Goal: Task Accomplishment & Management: Use online tool/utility

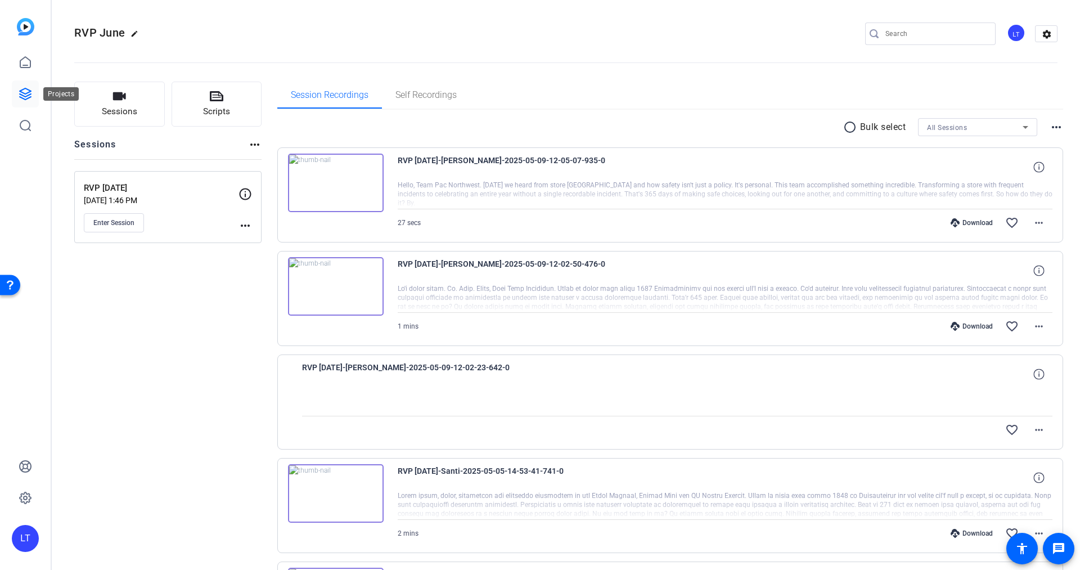
click at [28, 95] on icon at bounding box center [25, 93] width 11 height 11
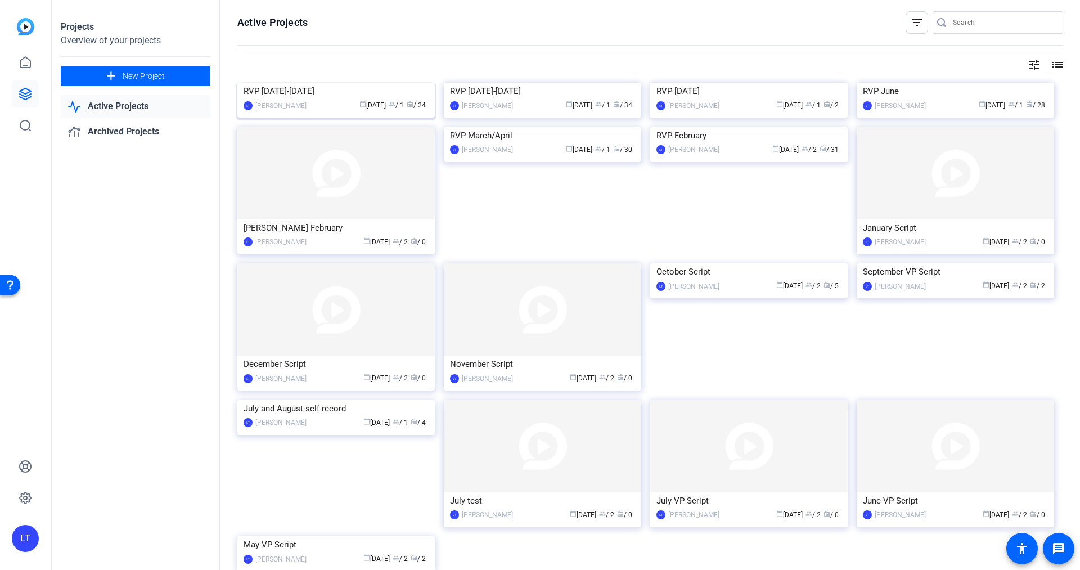
click at [254, 83] on img at bounding box center [335, 83] width 197 height 0
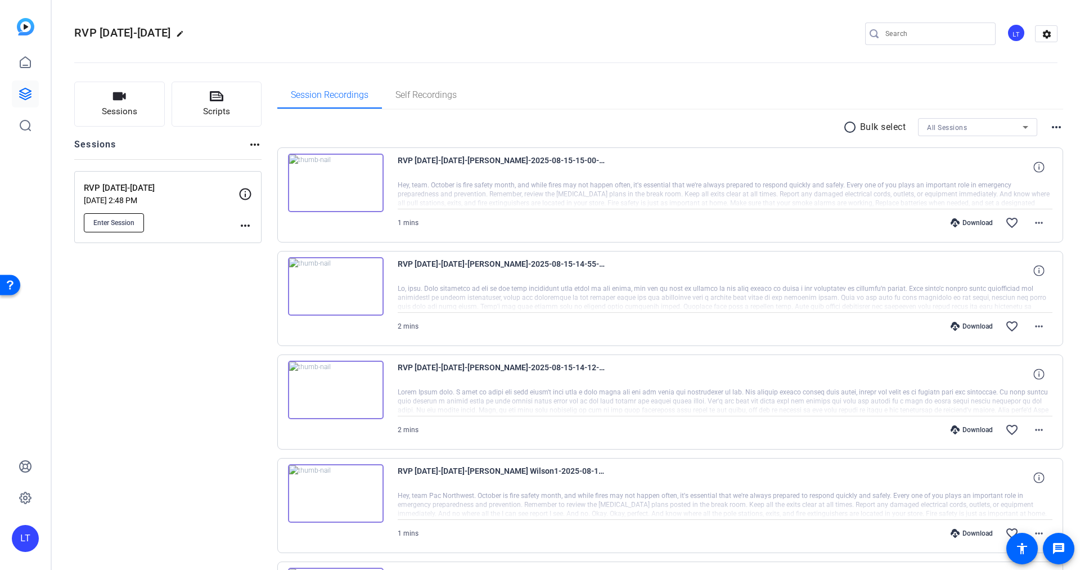
click at [118, 222] on span "Enter Session" at bounding box center [113, 222] width 41 height 9
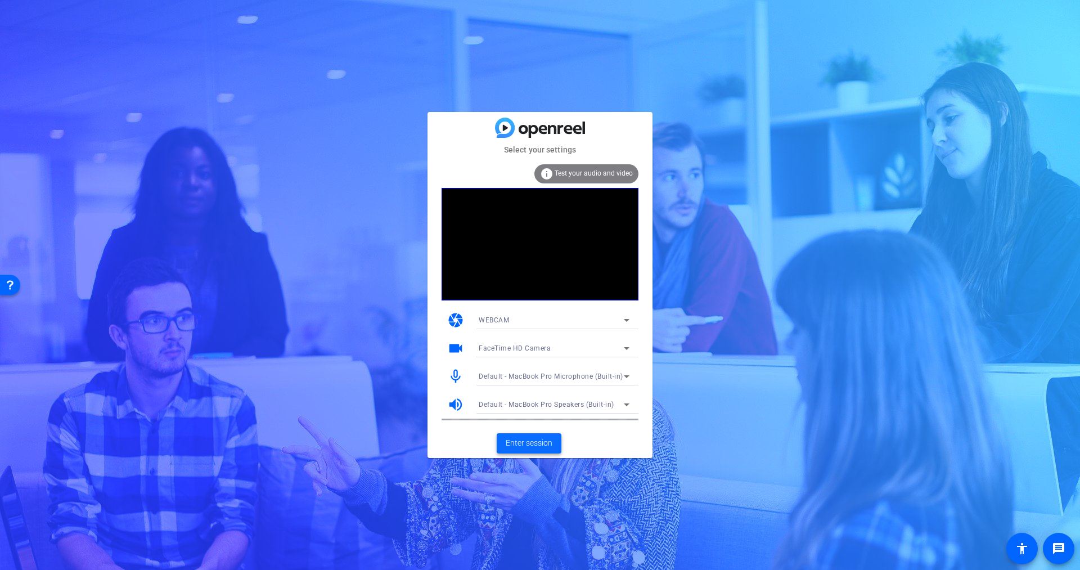
click at [530, 447] on span "Enter session" at bounding box center [529, 443] width 47 height 12
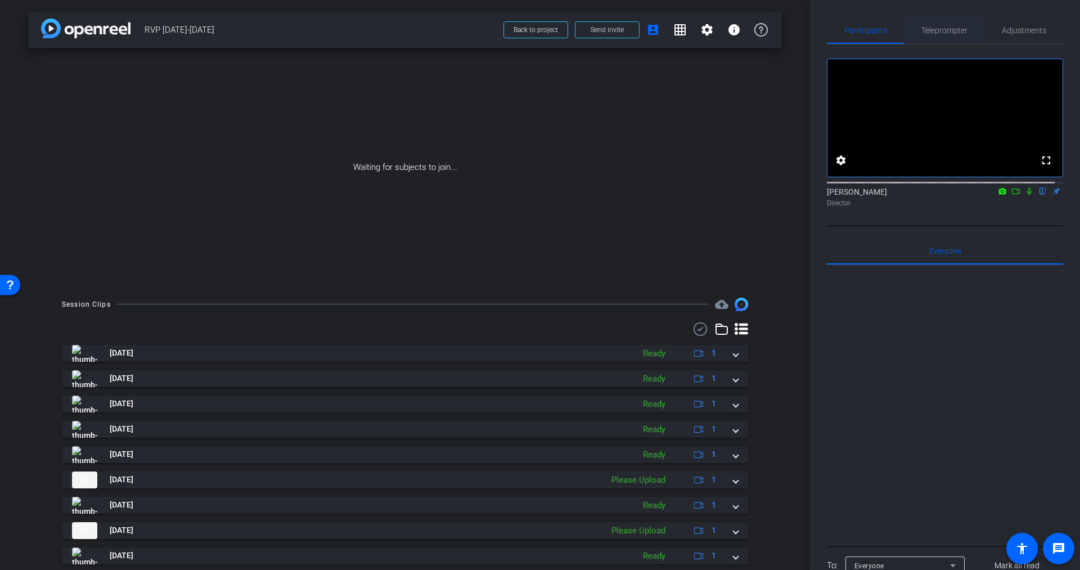
click at [933, 34] on span "Teleprompter" at bounding box center [944, 30] width 46 height 8
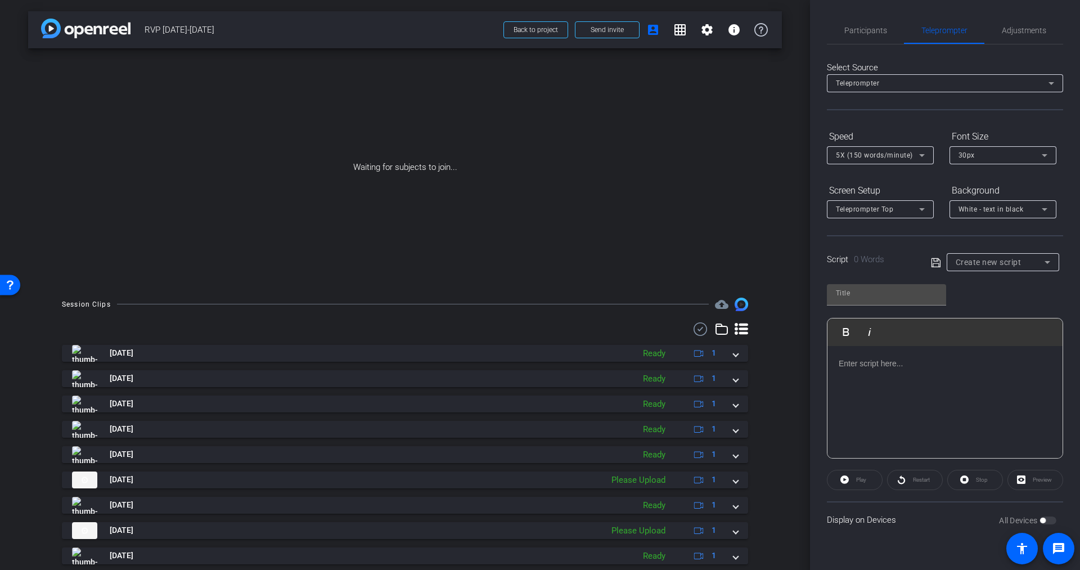
click at [984, 263] on span "Create new script" at bounding box center [989, 262] width 66 height 9
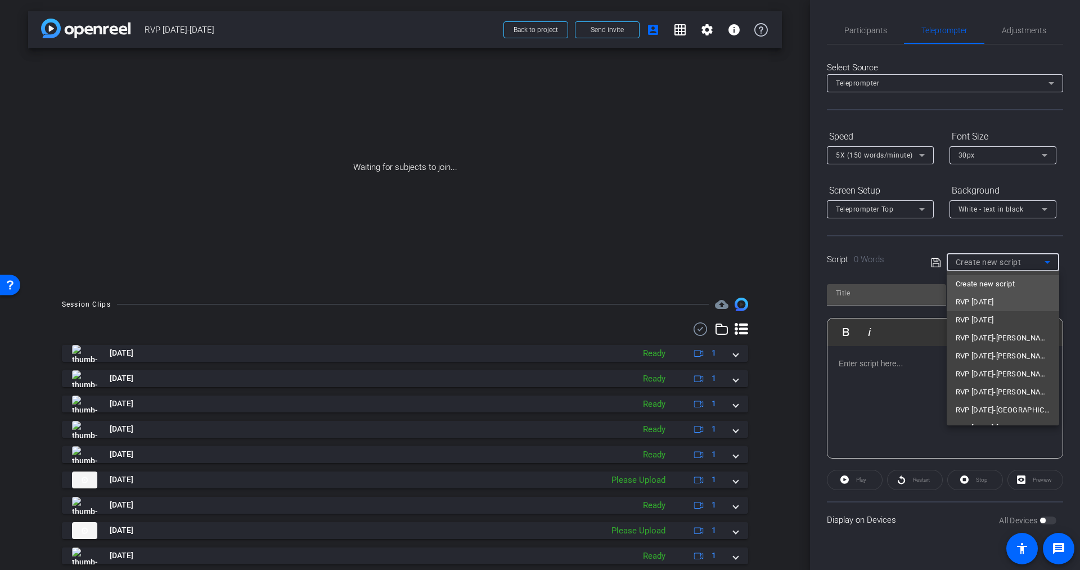
click at [984, 302] on span "RVP September 2025" at bounding box center [975, 302] width 38 height 14
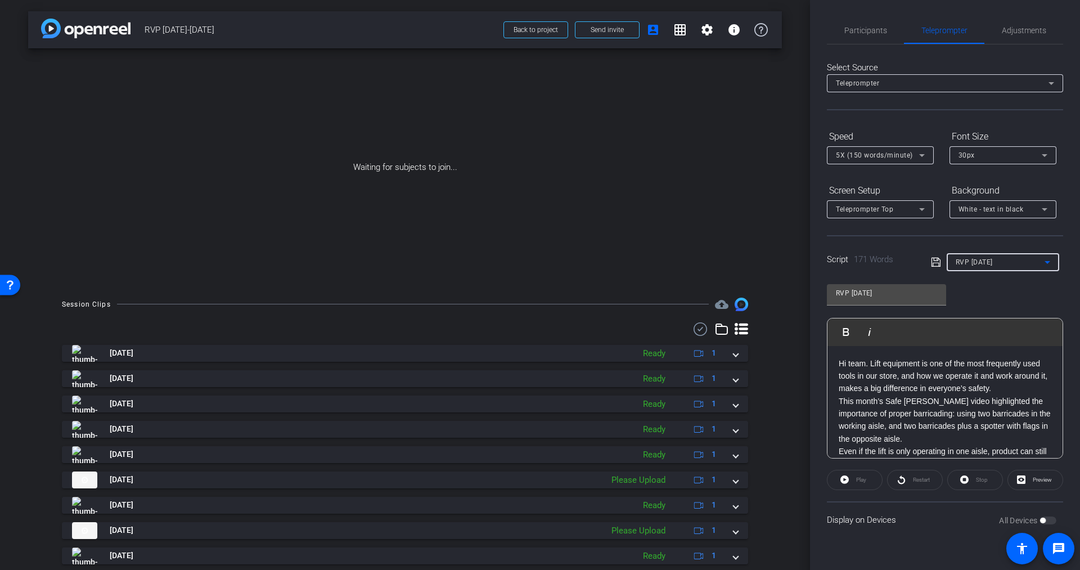
click at [978, 258] on span "RVP September 2025" at bounding box center [974, 262] width 37 height 8
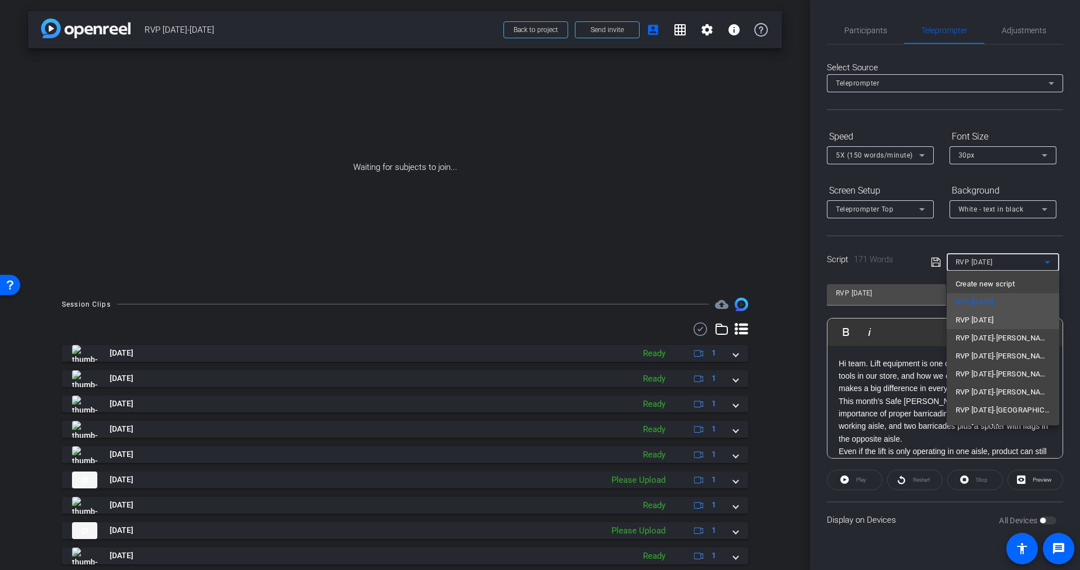
click at [982, 317] on span "RVP October 2025" at bounding box center [975, 320] width 38 height 14
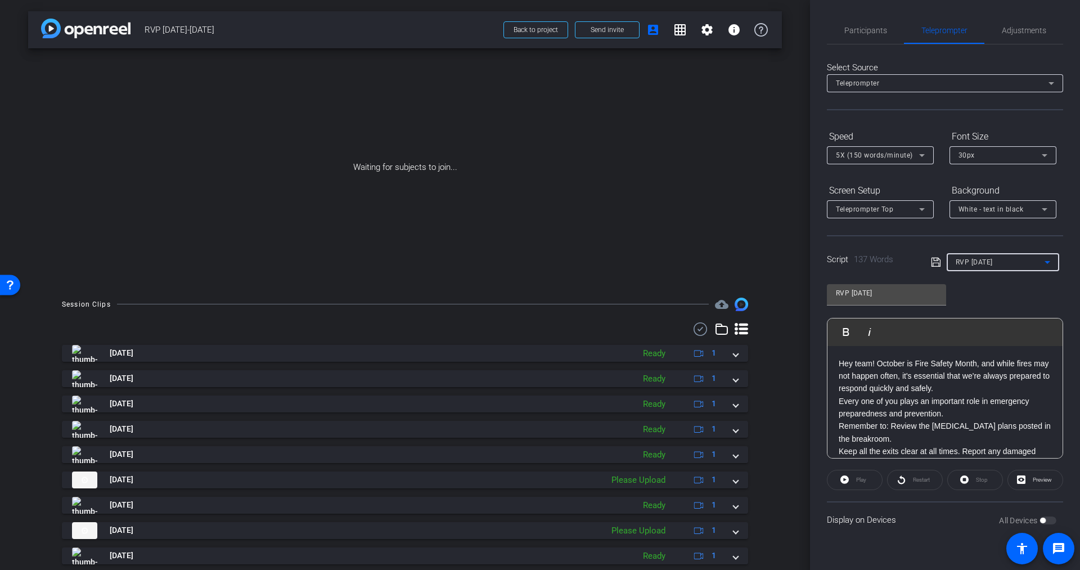
click at [985, 257] on div "RVP October 2025" at bounding box center [1000, 262] width 89 height 14
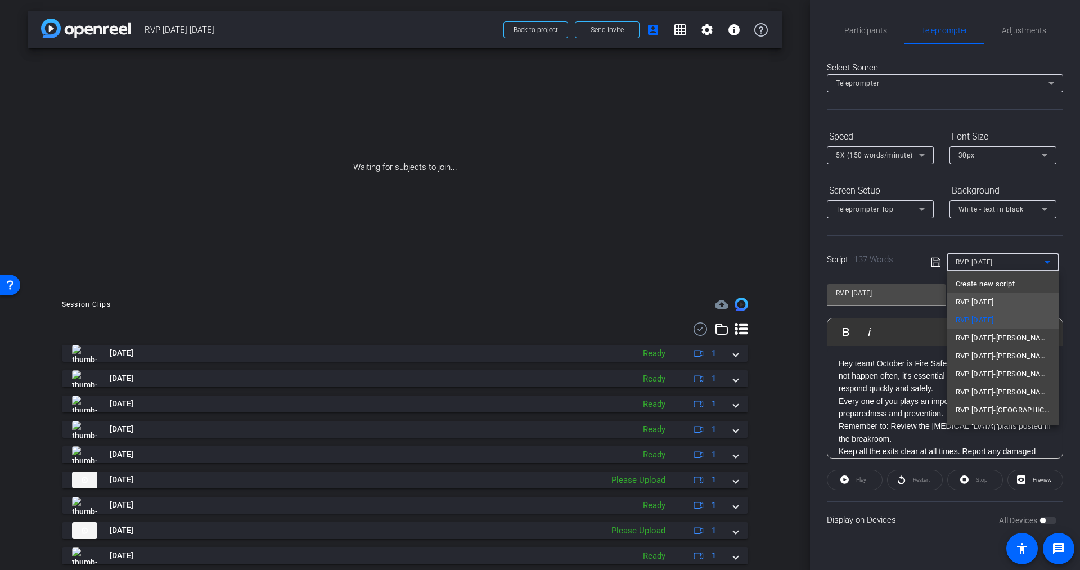
click at [971, 303] on span "RVP September 2025" at bounding box center [975, 302] width 38 height 14
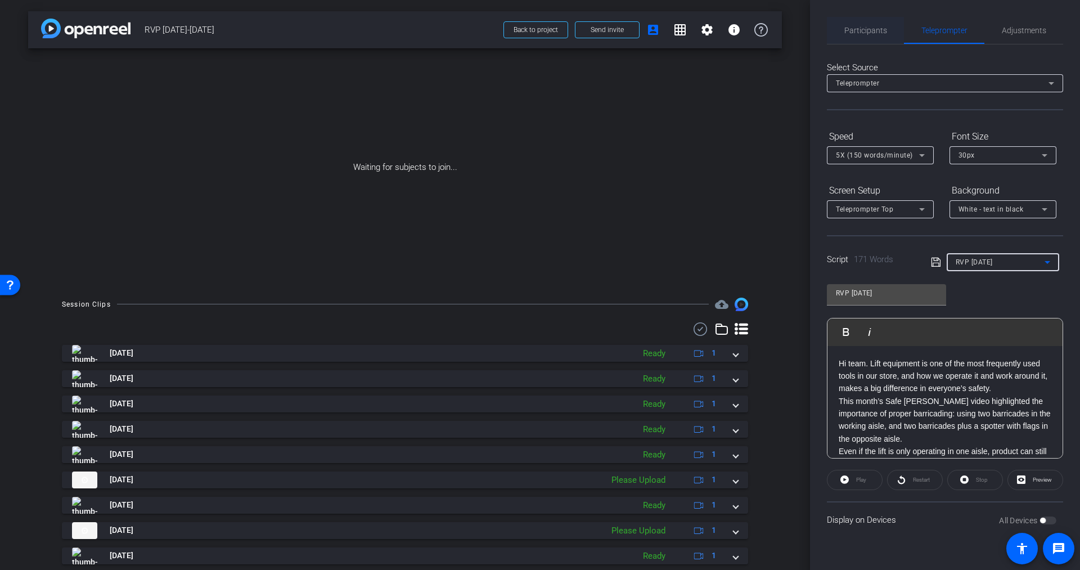
click at [861, 26] on span "Participants" at bounding box center [865, 30] width 43 height 8
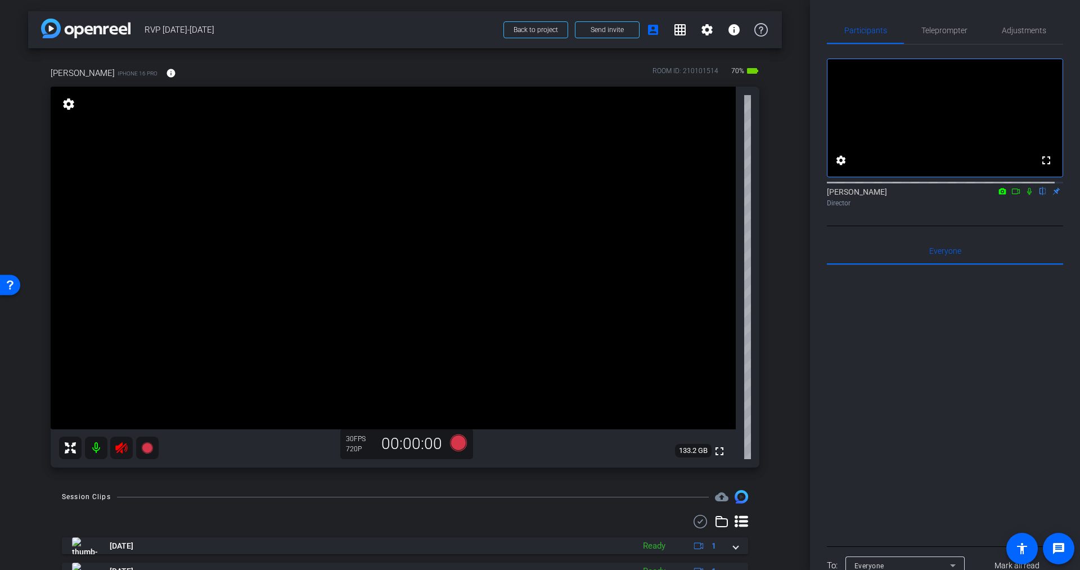
click at [128, 449] on icon at bounding box center [122, 448] width 14 height 14
click at [120, 448] on div at bounding box center [109, 448] width 100 height 23
click at [941, 29] on span "Teleprompter" at bounding box center [944, 30] width 46 height 8
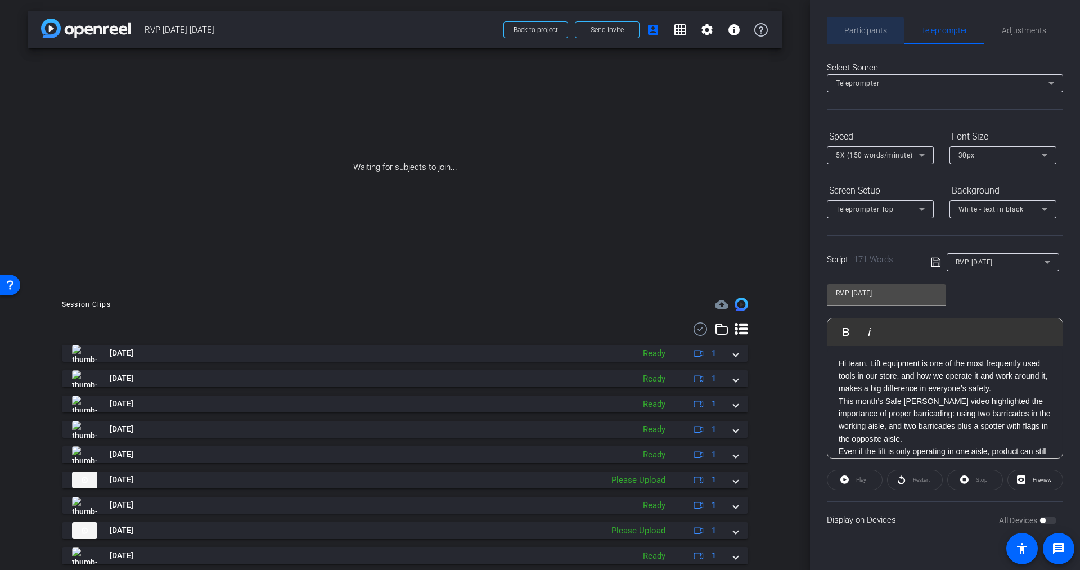
click at [858, 32] on span "Participants" at bounding box center [865, 30] width 43 height 8
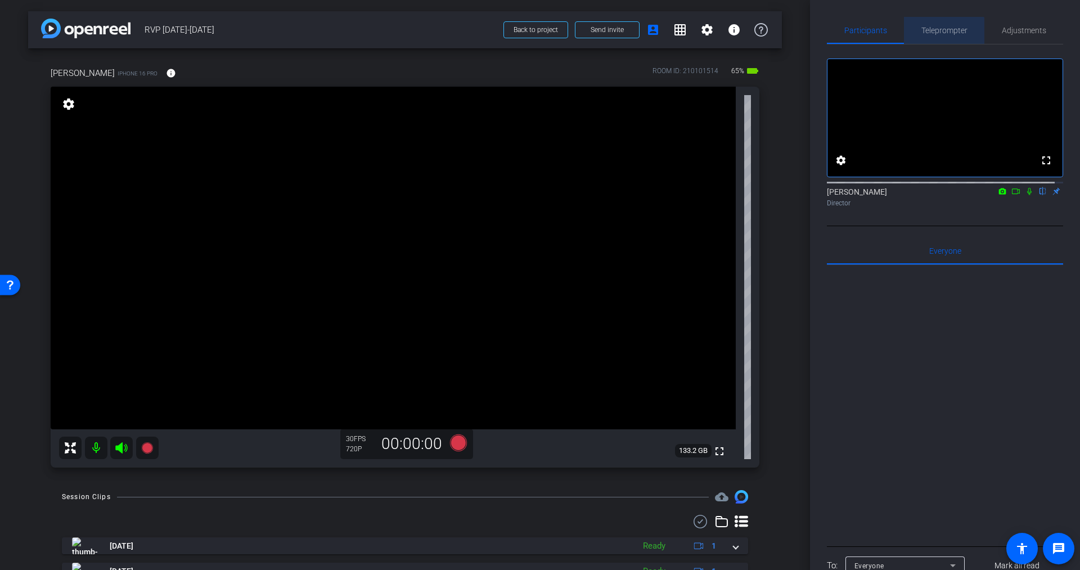
click at [941, 35] on span "Teleprompter" at bounding box center [944, 30] width 46 height 27
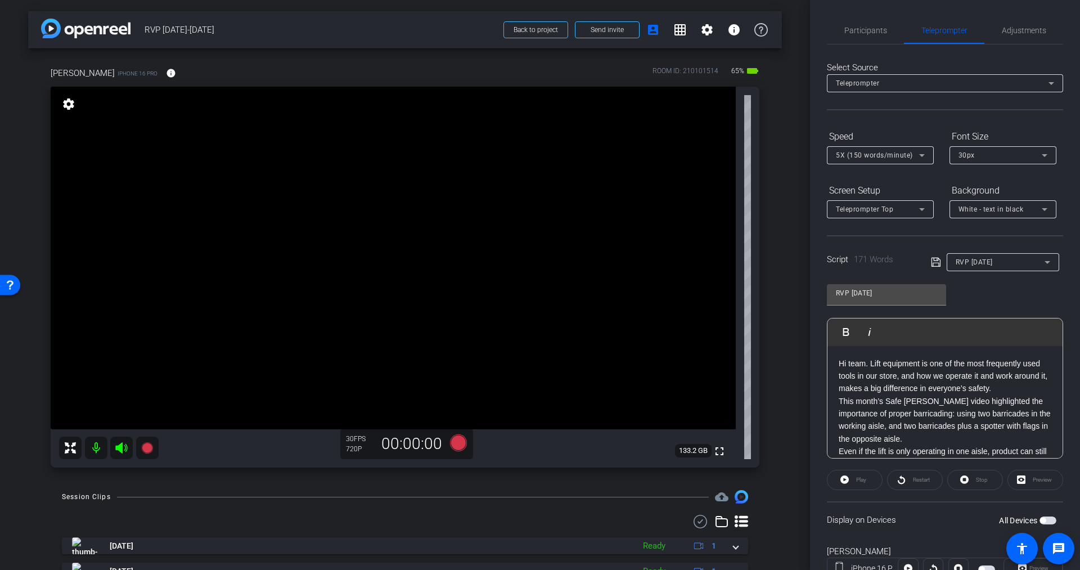
click at [1042, 518] on span "button" at bounding box center [1048, 520] width 17 height 8
click at [866, 28] on span "Participants" at bounding box center [865, 30] width 43 height 8
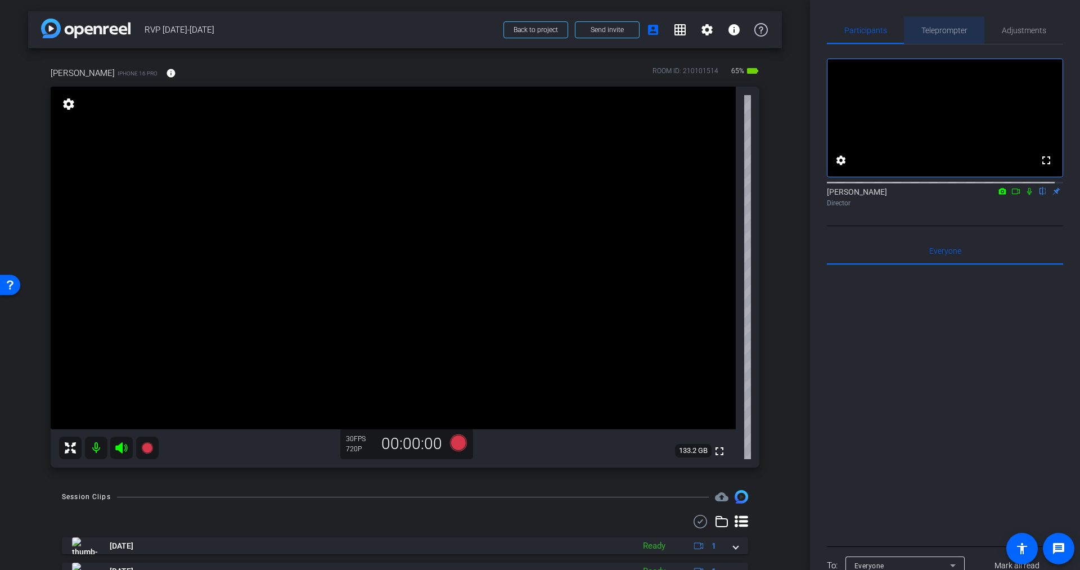
click at [944, 28] on span "Teleprompter" at bounding box center [944, 30] width 46 height 8
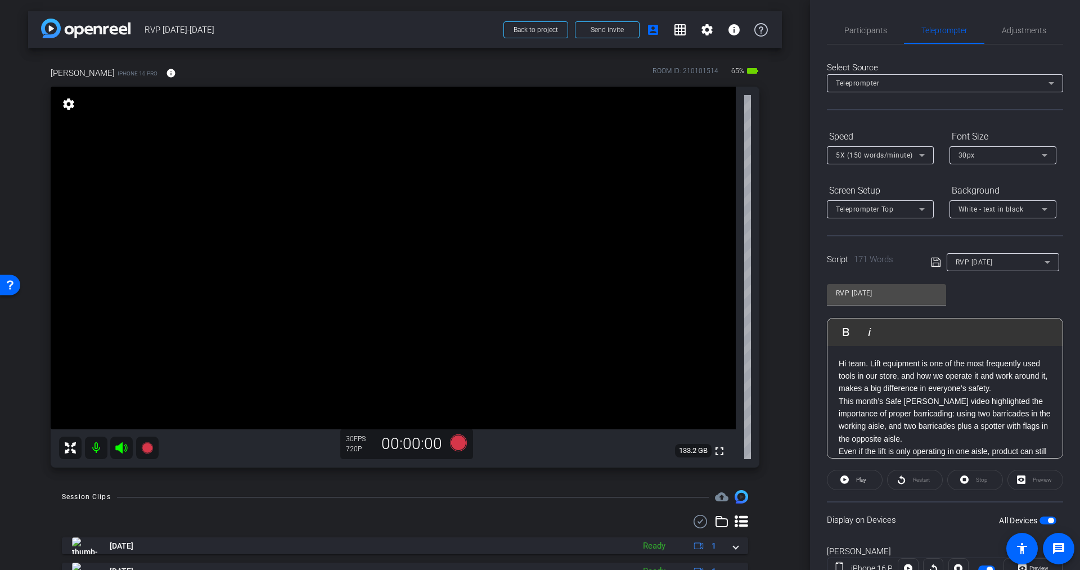
click at [991, 81] on div "Teleprompter" at bounding box center [942, 83] width 213 height 14
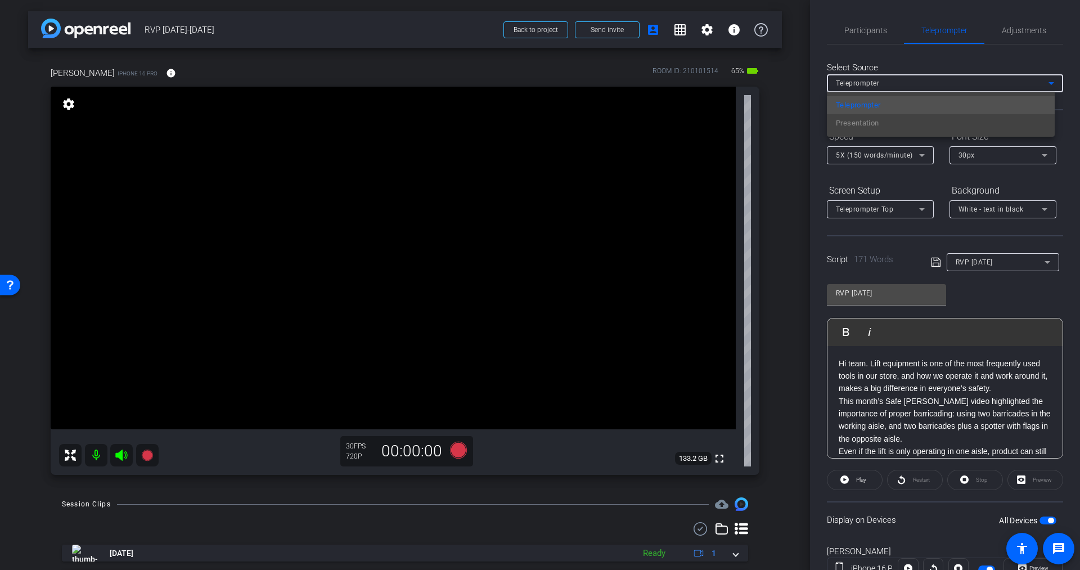
click at [988, 61] on div at bounding box center [540, 285] width 1080 height 570
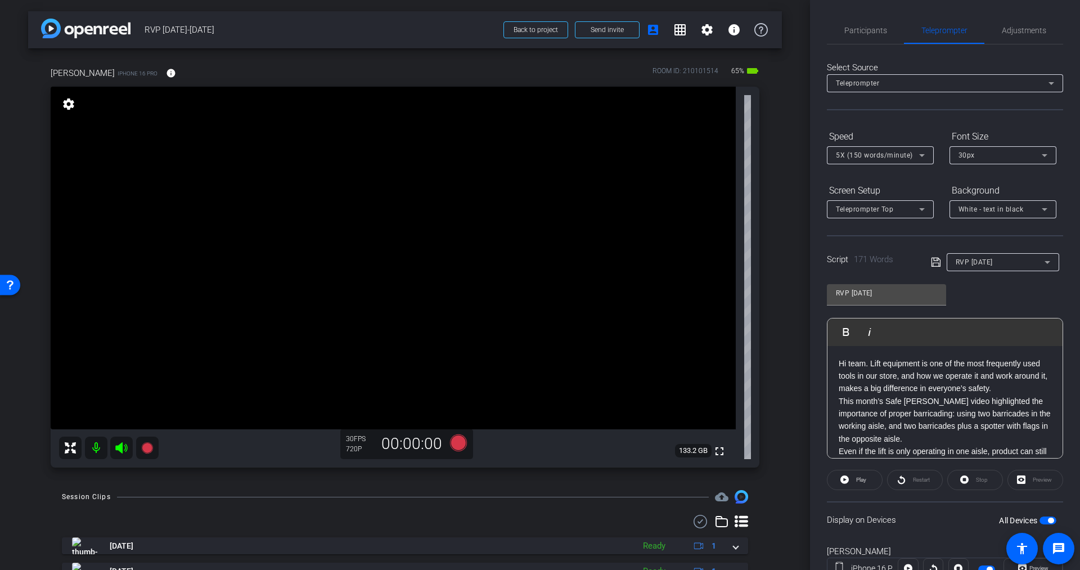
click at [1037, 479] on div "Preview" at bounding box center [1035, 480] width 56 height 20
click at [1033, 476] on div "Preview" at bounding box center [1035, 480] width 56 height 20
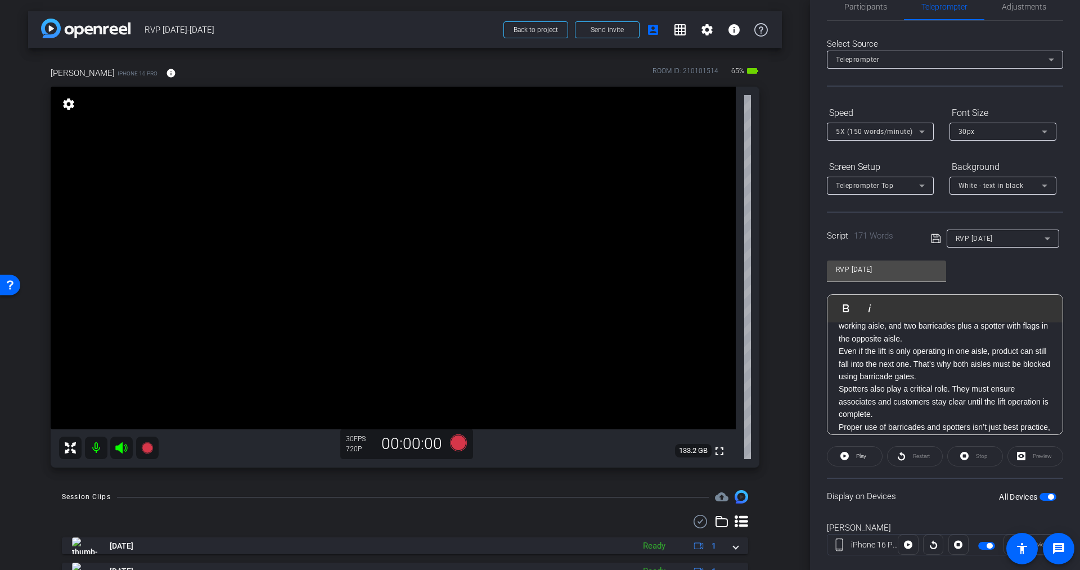
scroll to position [44, 0]
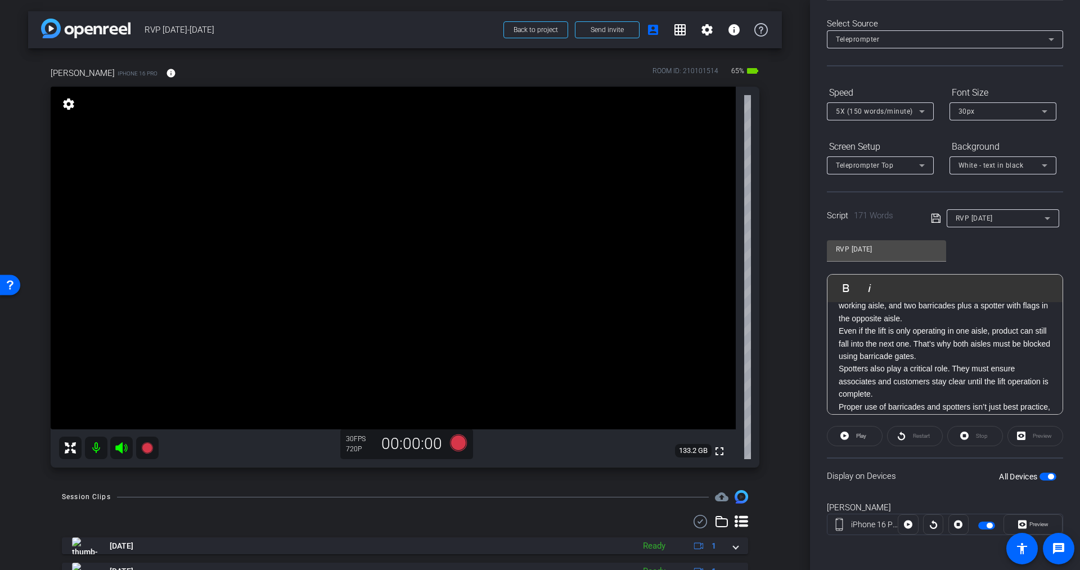
click at [1037, 435] on div "Preview" at bounding box center [1035, 436] width 56 height 20
click at [1036, 431] on div "Preview" at bounding box center [1035, 436] width 56 height 20
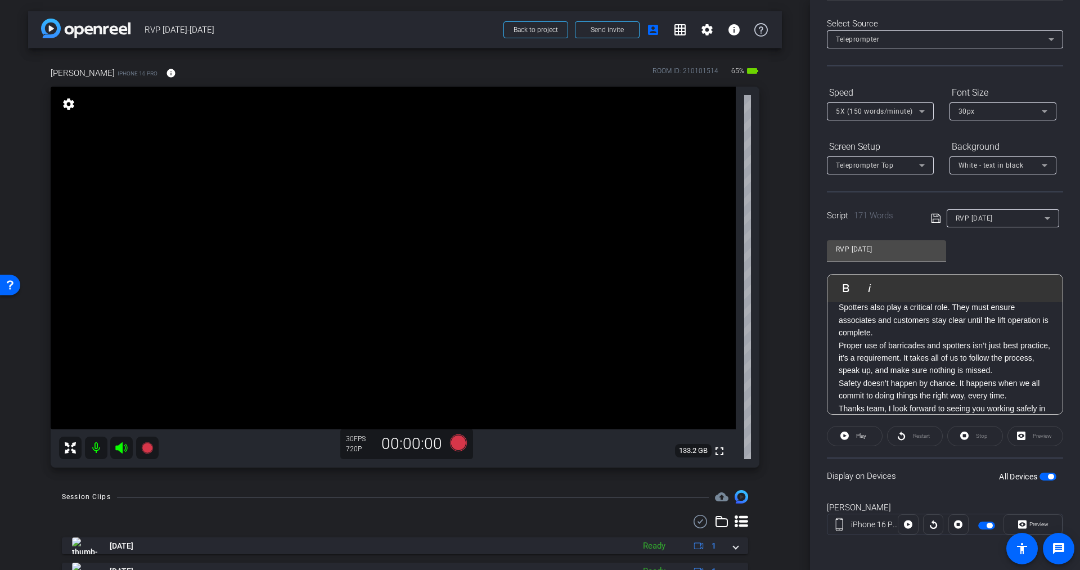
scroll to position [162, 0]
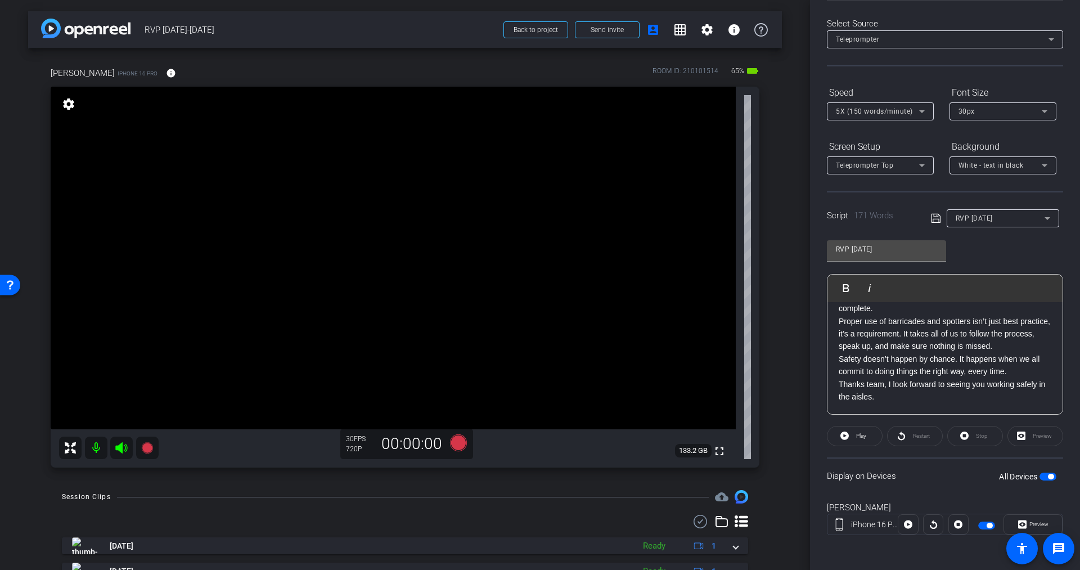
click at [1040, 432] on div "Preview" at bounding box center [1035, 436] width 56 height 20
click at [1039, 432] on div "Preview" at bounding box center [1035, 436] width 56 height 20
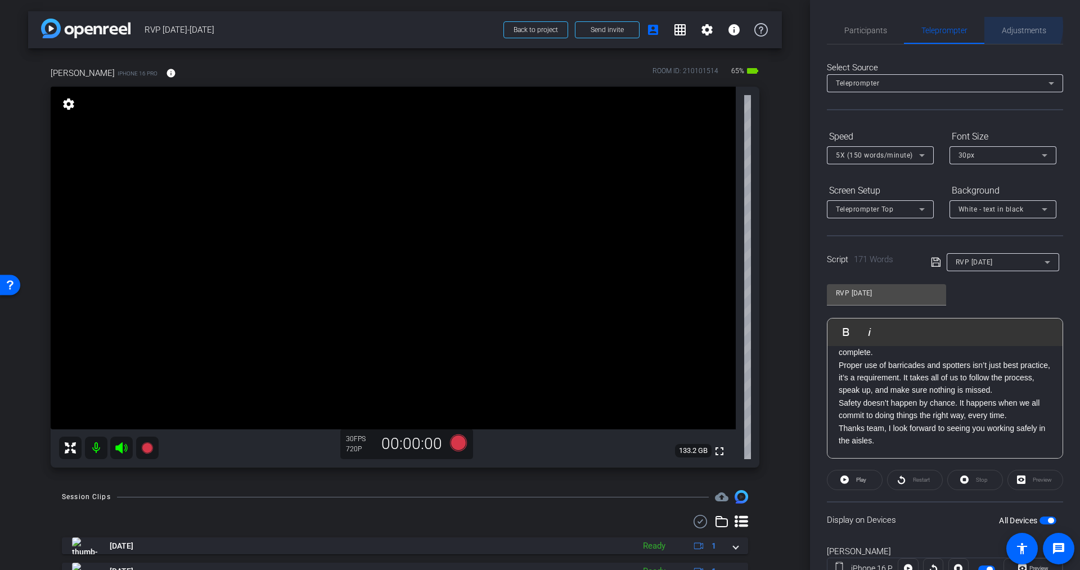
click at [1005, 26] on span "Adjustments" at bounding box center [1024, 30] width 44 height 8
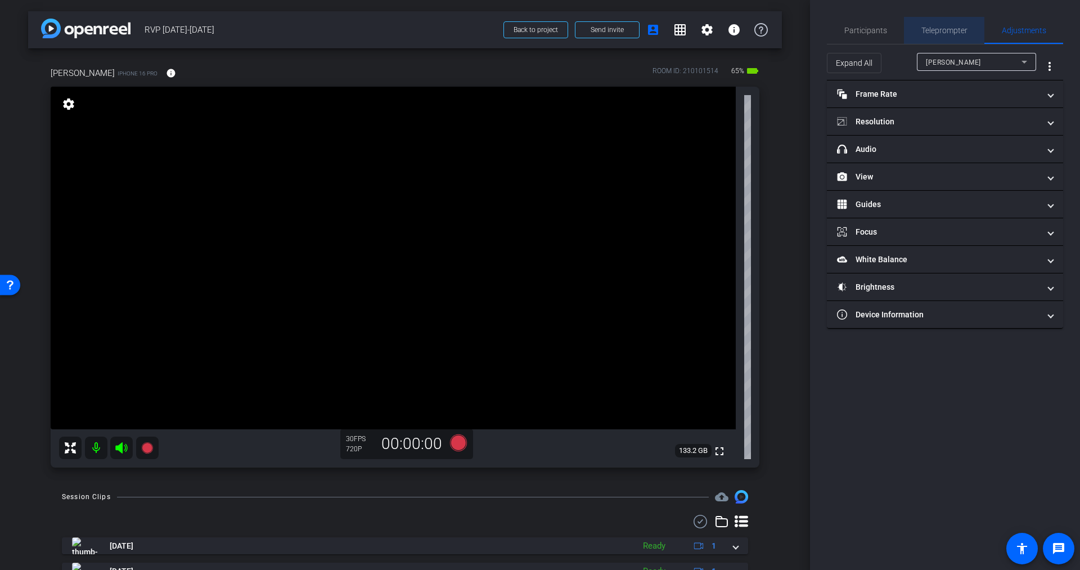
click at [938, 29] on span "Teleprompter" at bounding box center [944, 30] width 46 height 8
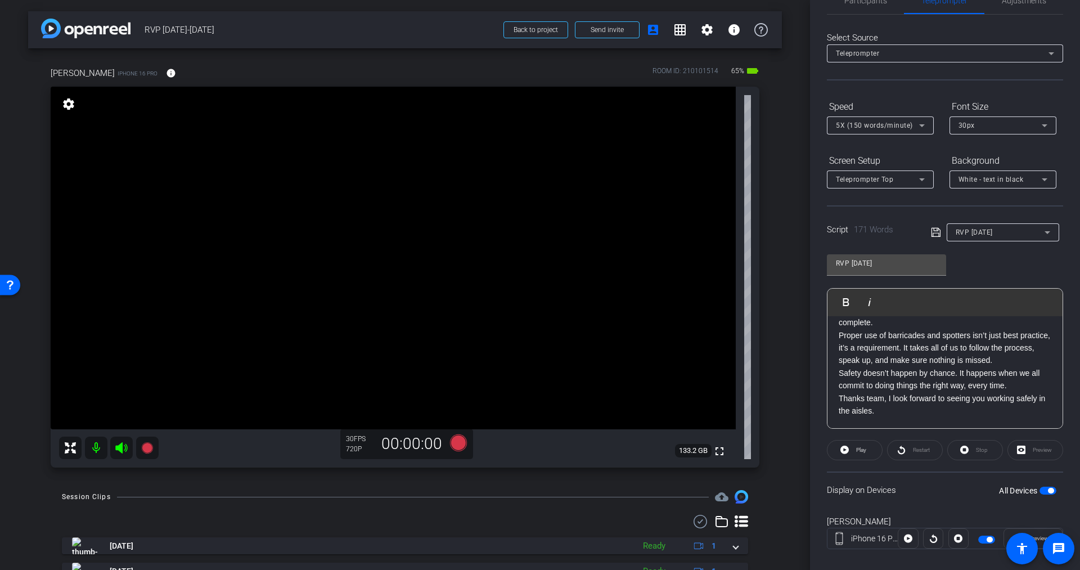
scroll to position [44, 0]
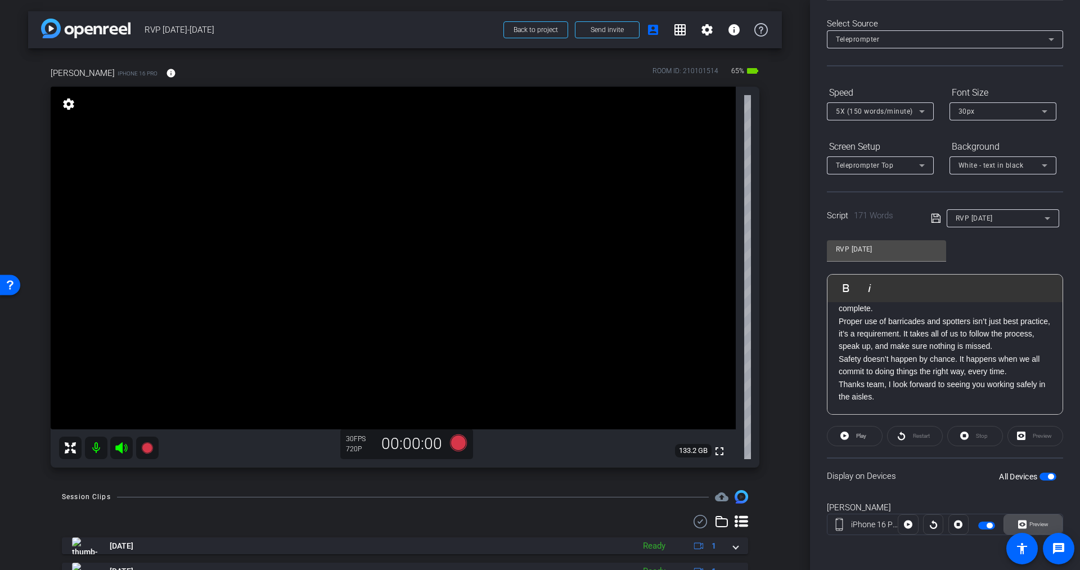
click at [1034, 524] on span "Preview" at bounding box center [1038, 524] width 19 height 6
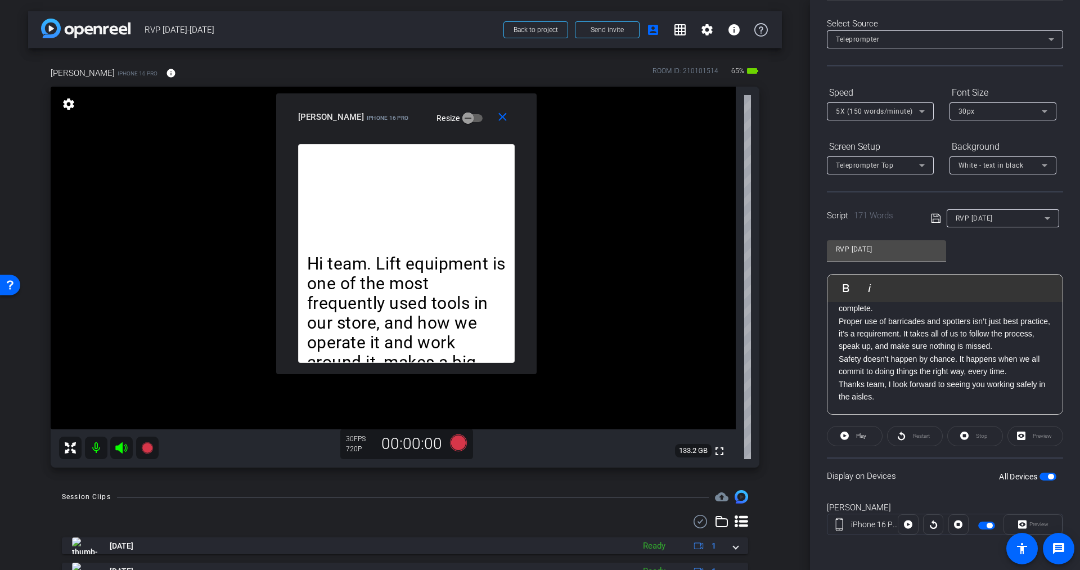
drag, startPoint x: 534, startPoint y: 155, endPoint x: 401, endPoint y: 104, distance: 143.3
click at [401, 104] on div "close scott Jacobson iPhone 16 Pro Resize" at bounding box center [406, 118] width 260 height 51
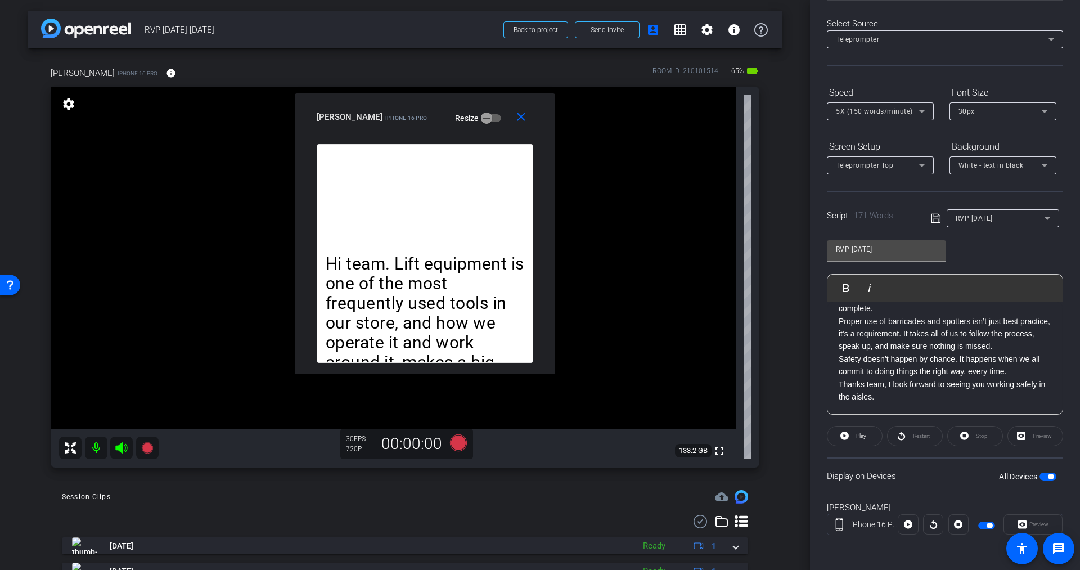
drag, startPoint x: 417, startPoint y: 107, endPoint x: 435, endPoint y: 107, distance: 18.0
click at [436, 107] on div "scott Jacobson iPhone 16 Pro Resize" at bounding box center [429, 117] width 225 height 20
click at [523, 111] on mat-icon "close" at bounding box center [521, 117] width 14 height 14
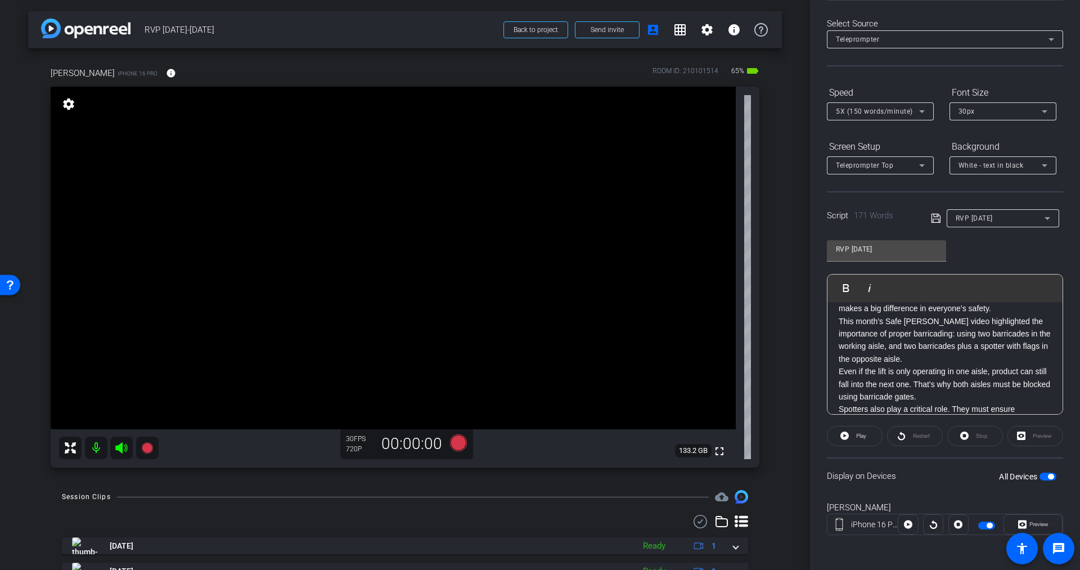
scroll to position [0, 0]
click at [455, 442] on icon at bounding box center [458, 442] width 17 height 17
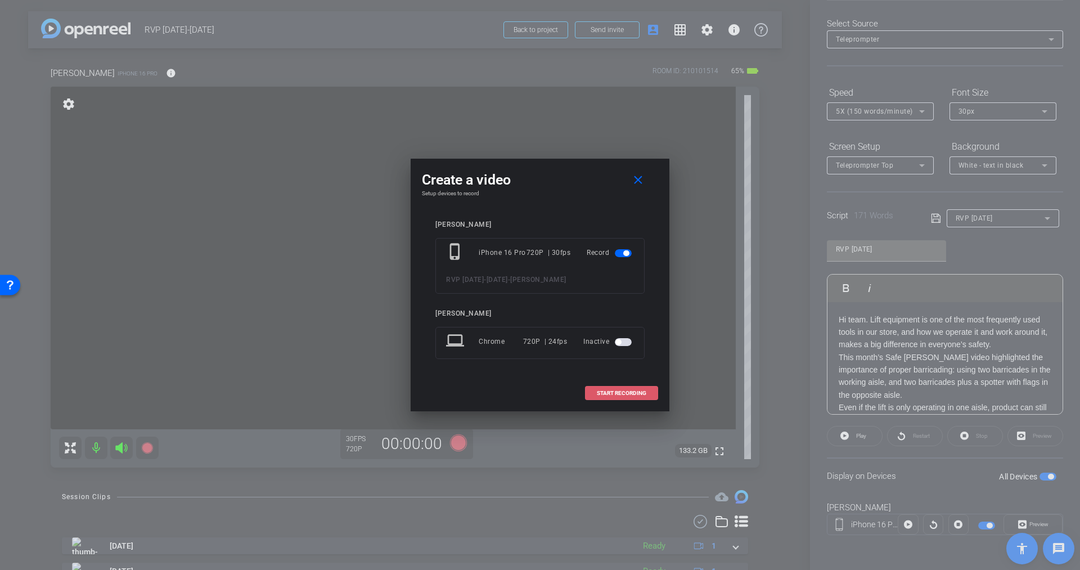
click at [618, 394] on span "START RECORDING" at bounding box center [622, 393] width 50 height 6
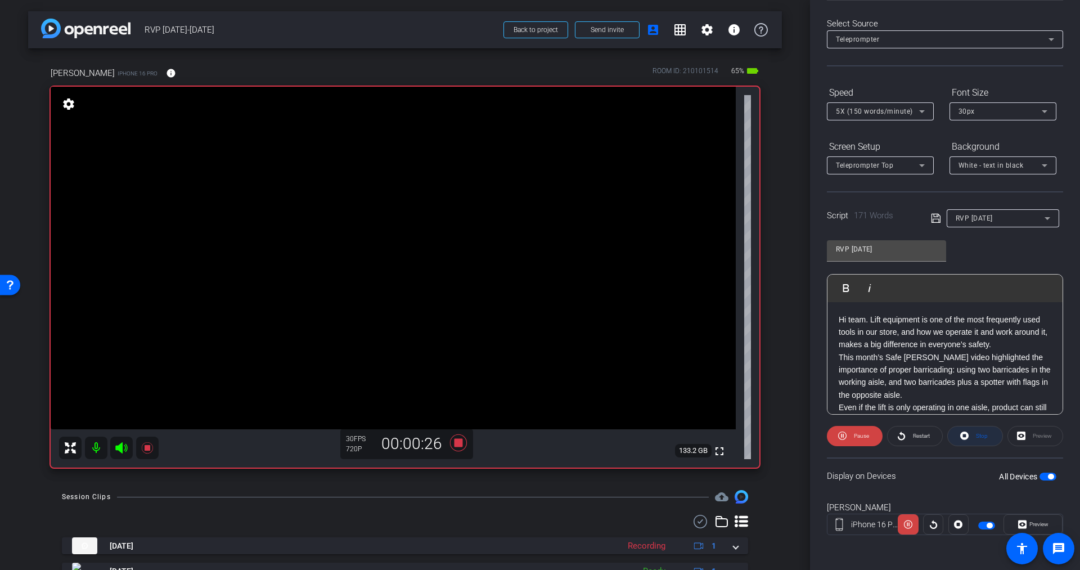
click at [973, 435] on span "Stop" at bounding box center [980, 436] width 15 height 16
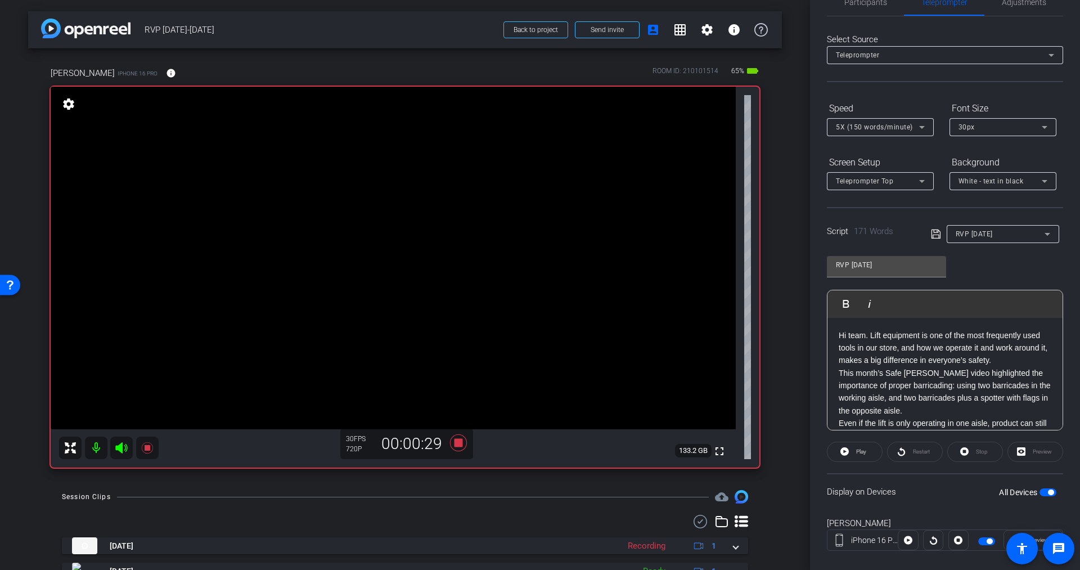
scroll to position [23, 0]
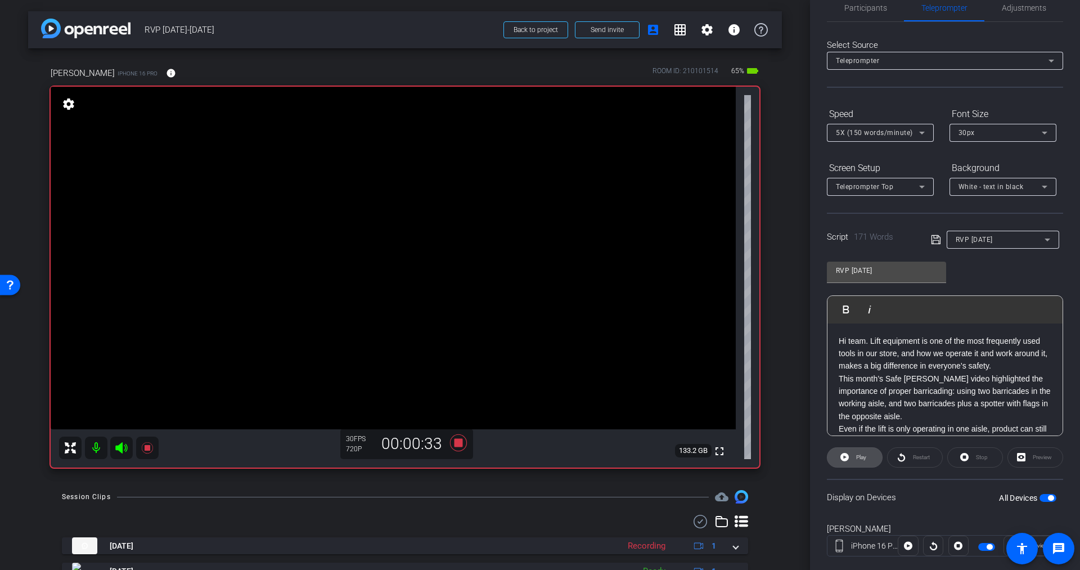
click at [862, 456] on span "Play" at bounding box center [861, 457] width 10 height 6
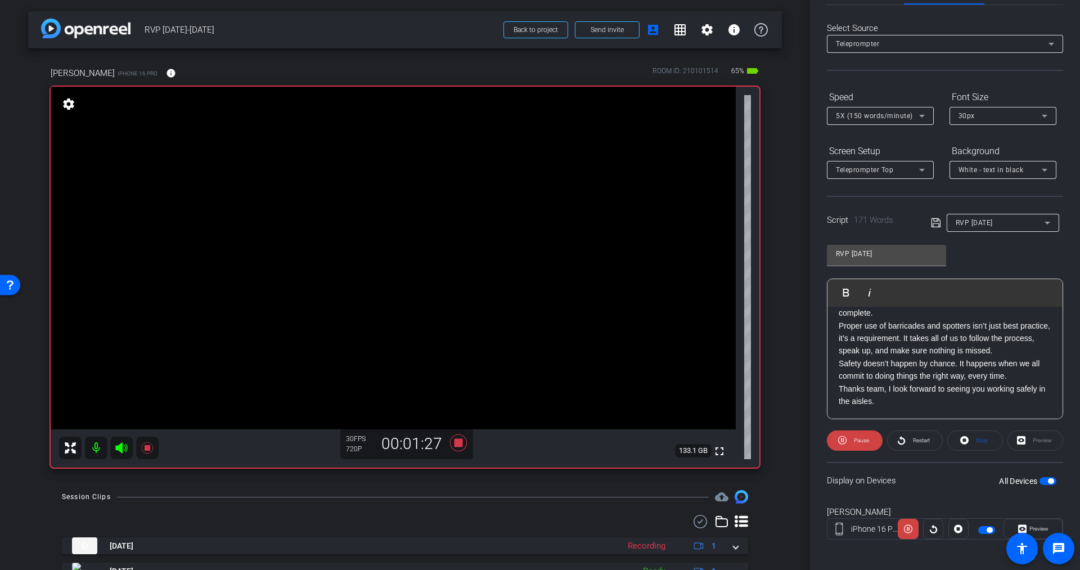
scroll to position [40, 0]
click at [456, 445] on icon at bounding box center [458, 442] width 17 height 17
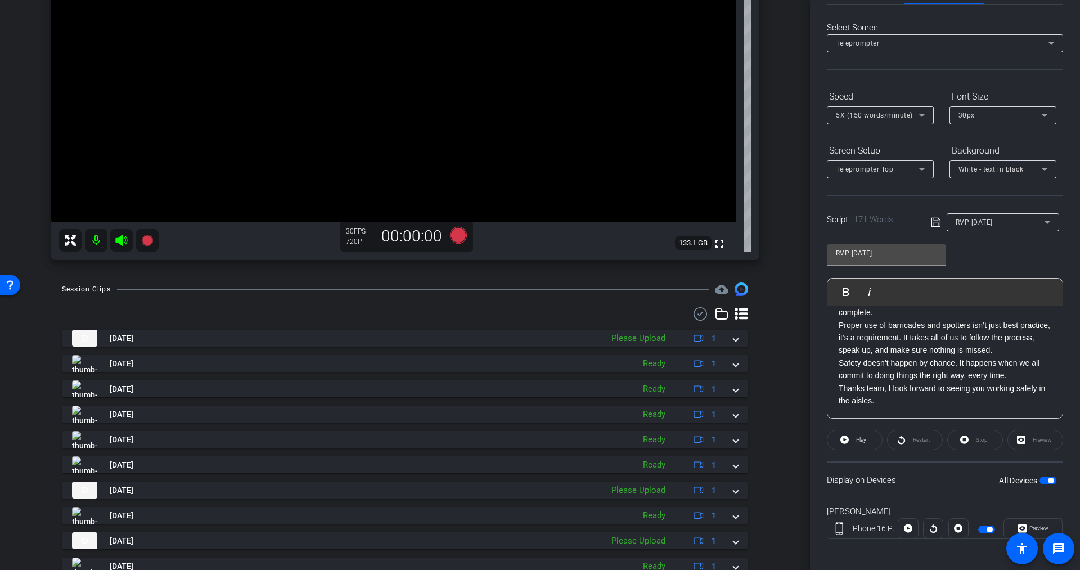
scroll to position [212, 0]
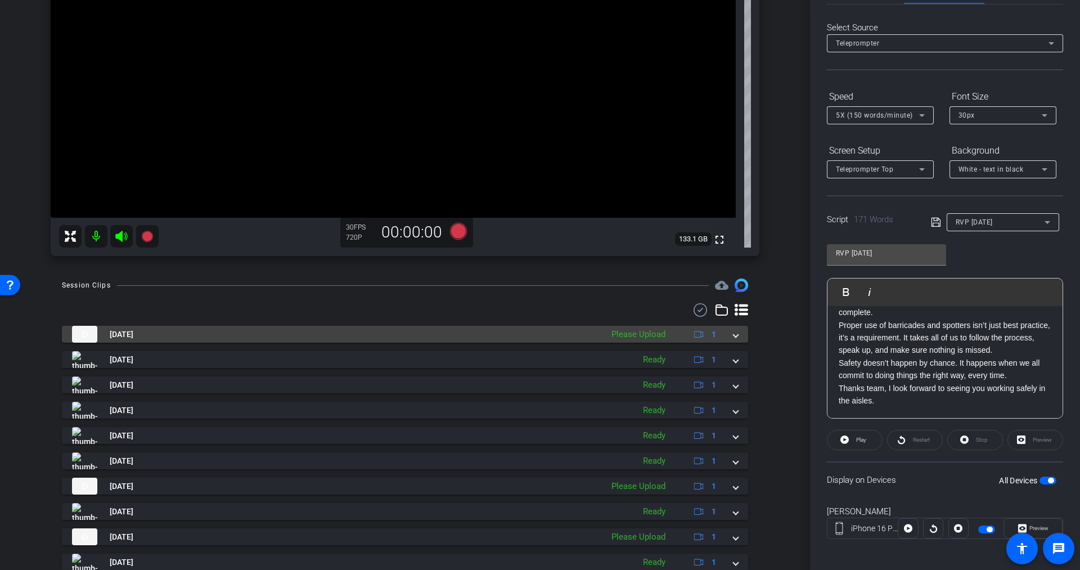
click at [647, 334] on div "Please Upload" at bounding box center [638, 334] width 65 height 13
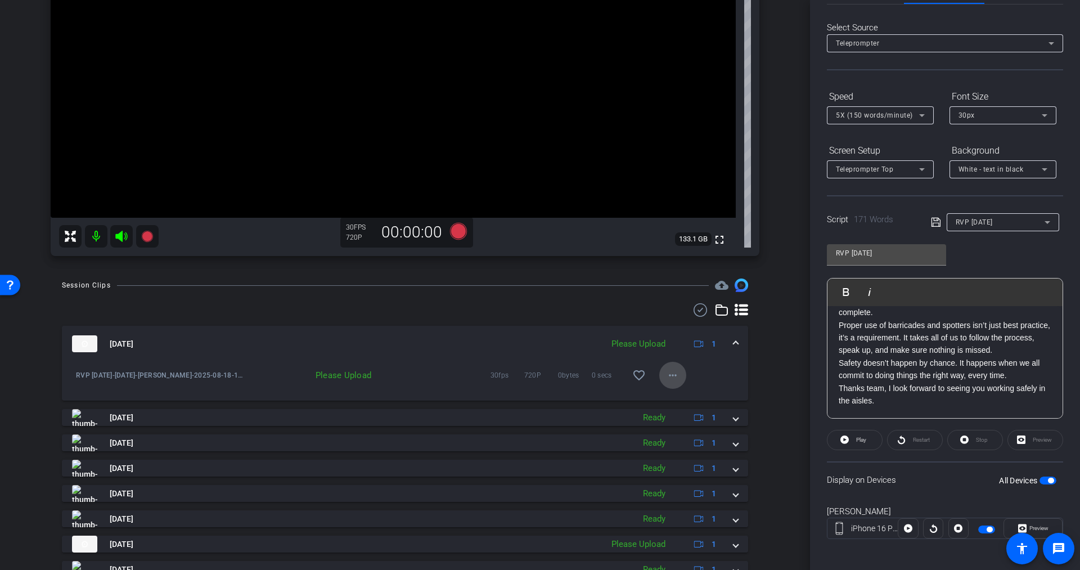
click at [666, 372] on mat-icon "more_horiz" at bounding box center [673, 375] width 14 height 14
click at [667, 395] on span "Upload" at bounding box center [682, 399] width 45 height 14
click at [666, 375] on mat-icon "more_horiz" at bounding box center [673, 375] width 14 height 14
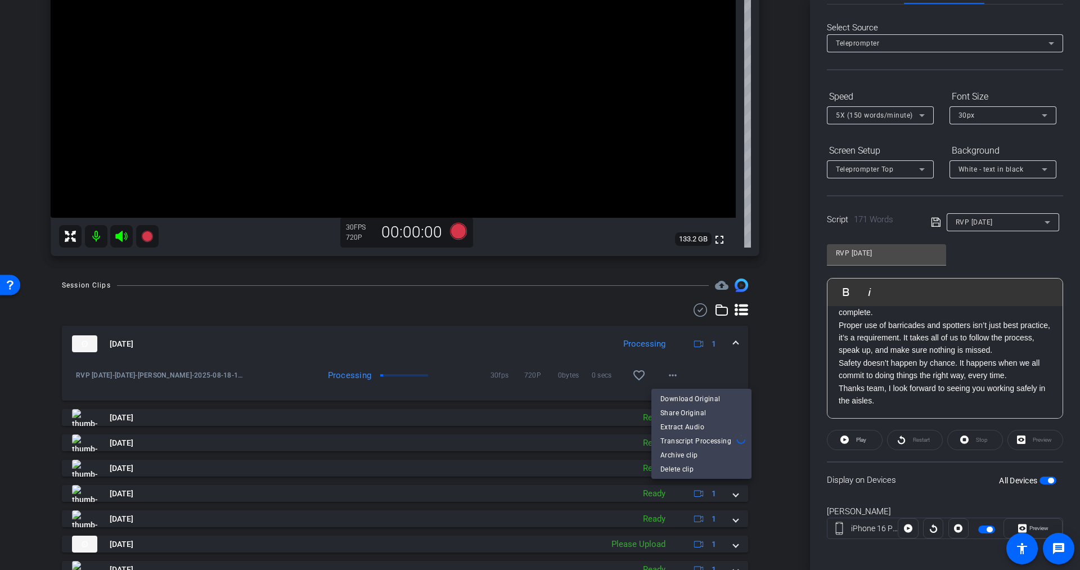
click at [768, 352] on div at bounding box center [540, 285] width 1080 height 570
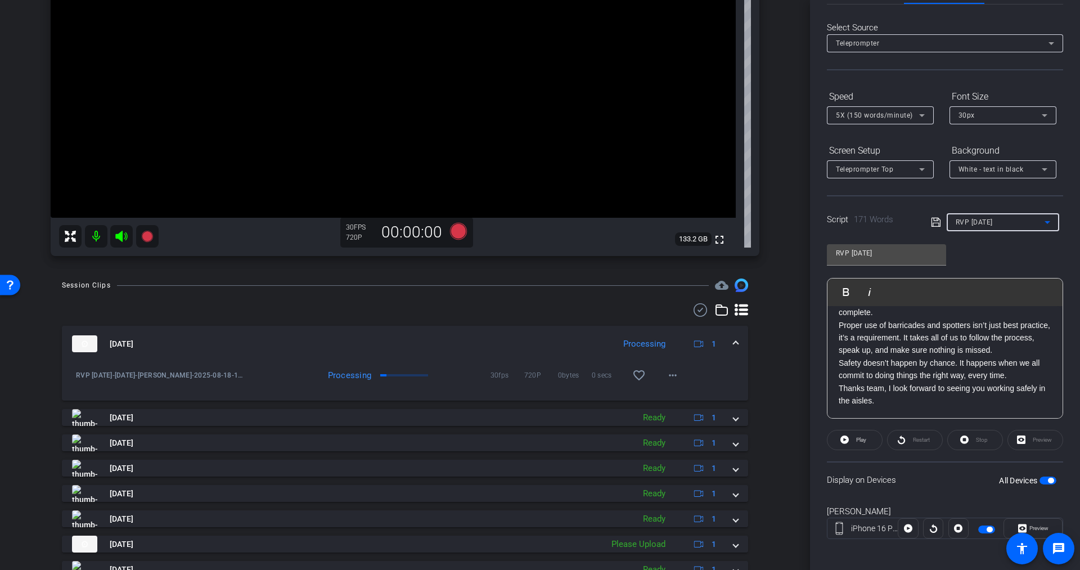
click at [982, 223] on span "RVP September 2025" at bounding box center [974, 222] width 37 height 8
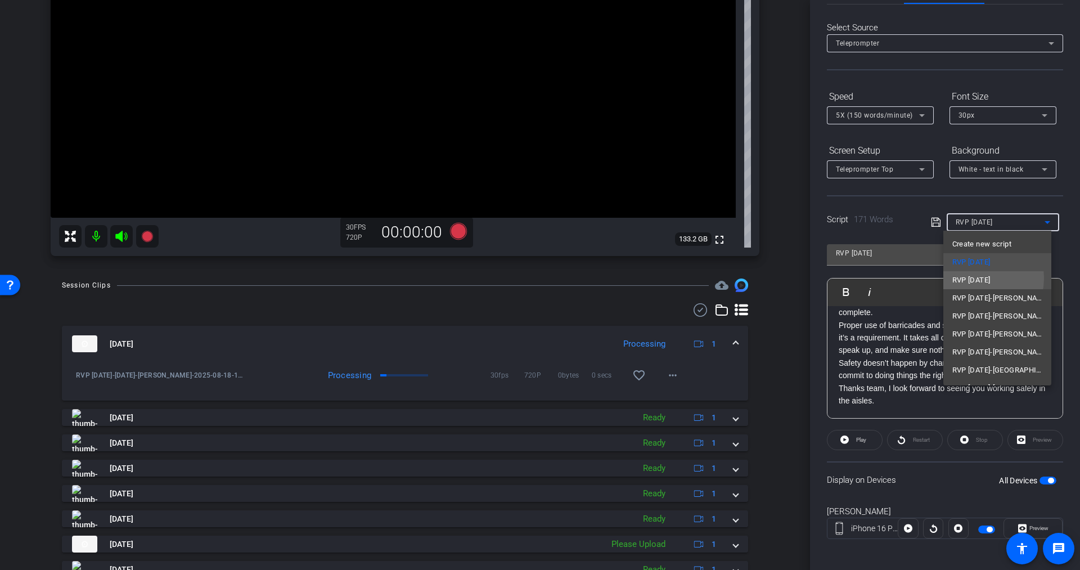
click at [971, 278] on span "RVP October 2025" at bounding box center [971, 280] width 38 height 14
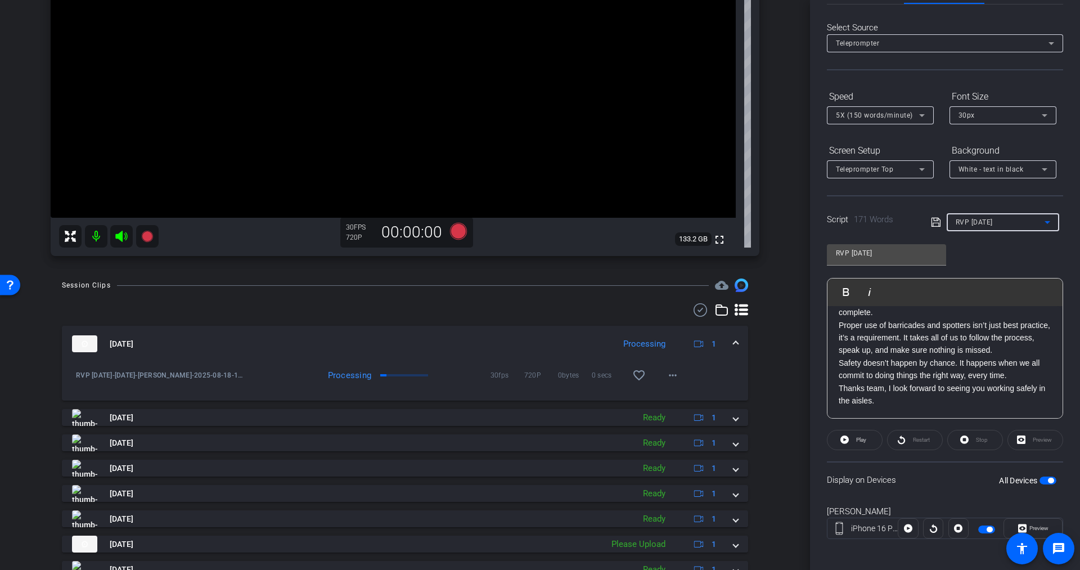
type input "RVP October 2025"
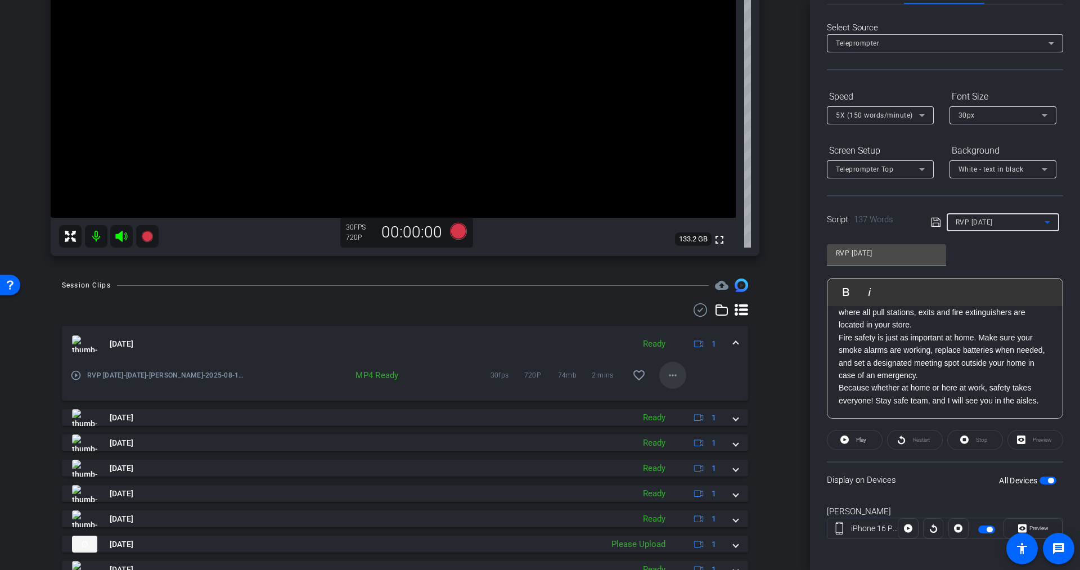
click at [666, 374] on mat-icon "more_horiz" at bounding box center [673, 375] width 14 height 14
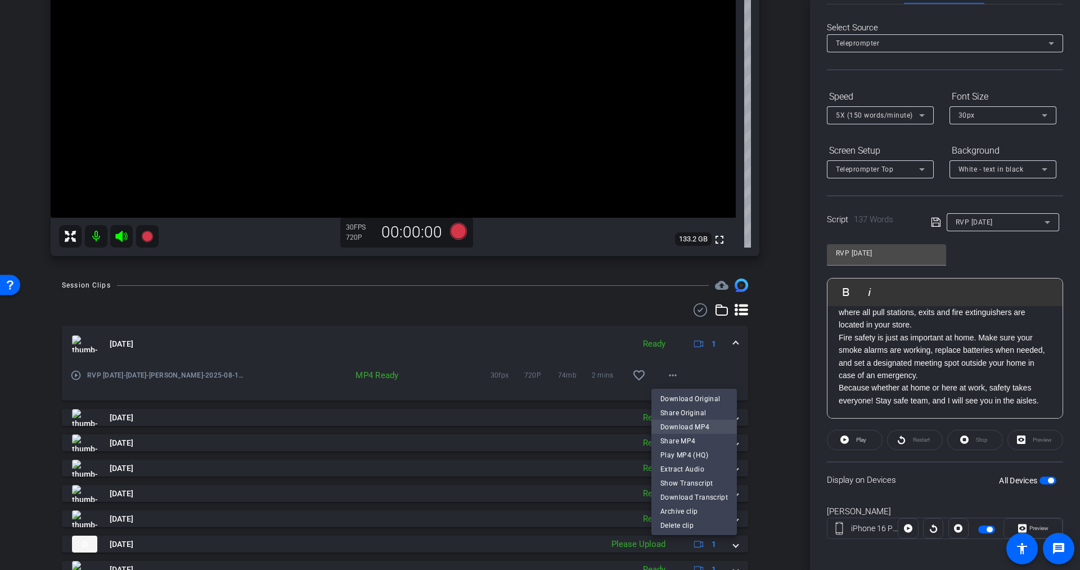
click at [670, 424] on span "Download MP4" at bounding box center [694, 427] width 68 height 14
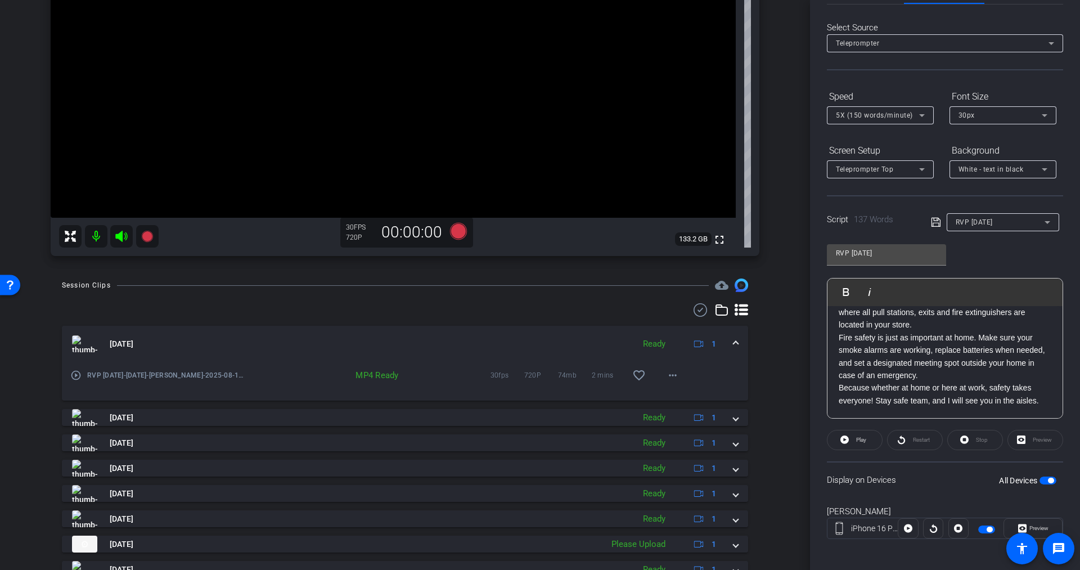
click at [121, 236] on icon at bounding box center [121, 236] width 12 height 11
click at [117, 235] on icon at bounding box center [121, 236] width 12 height 11
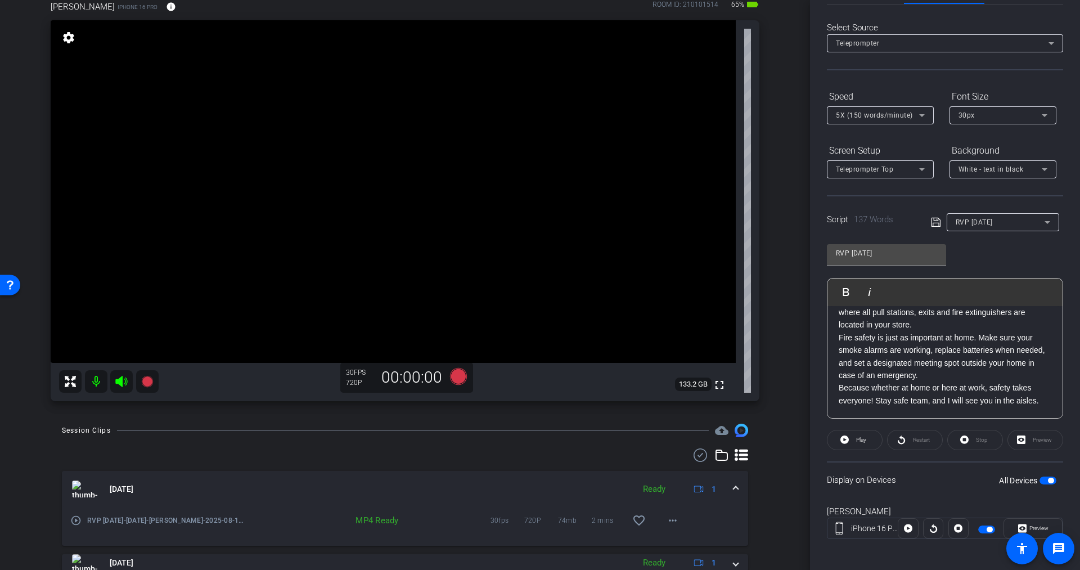
scroll to position [63, 0]
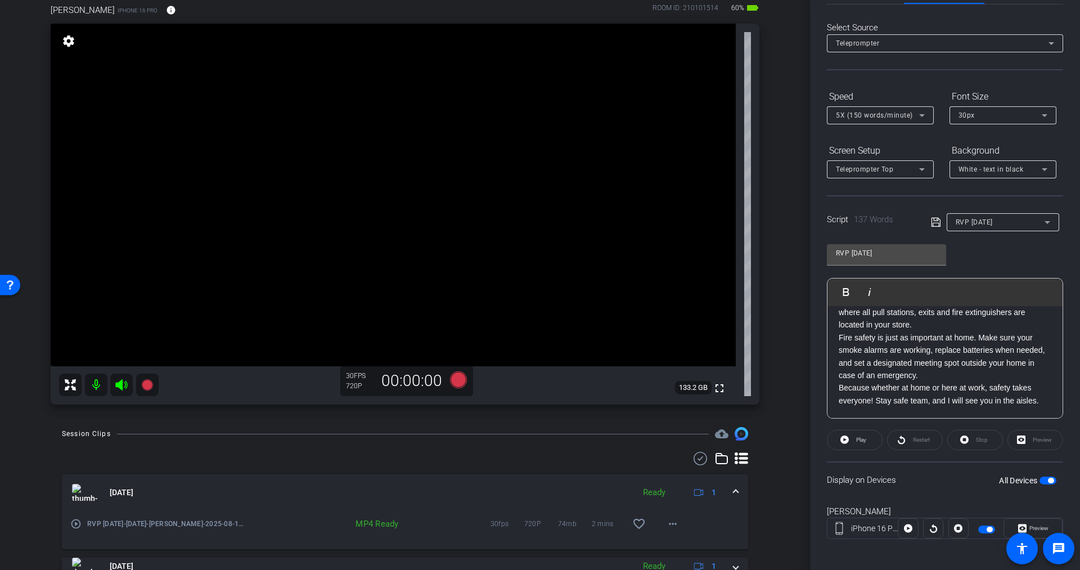
click at [1040, 476] on span "button" at bounding box center [1048, 480] width 17 height 8
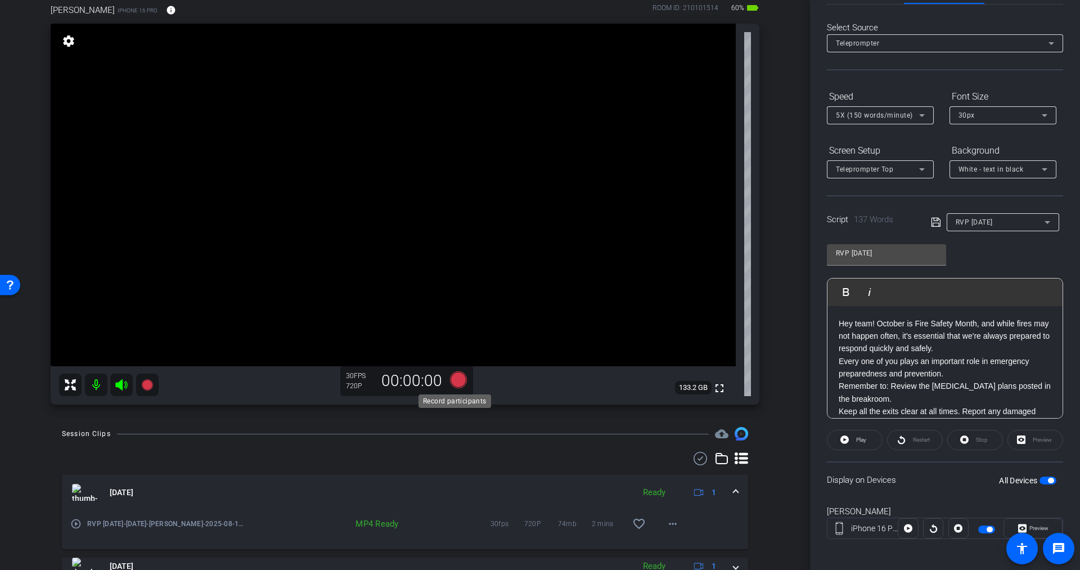
click at [452, 382] on icon at bounding box center [458, 379] width 17 height 17
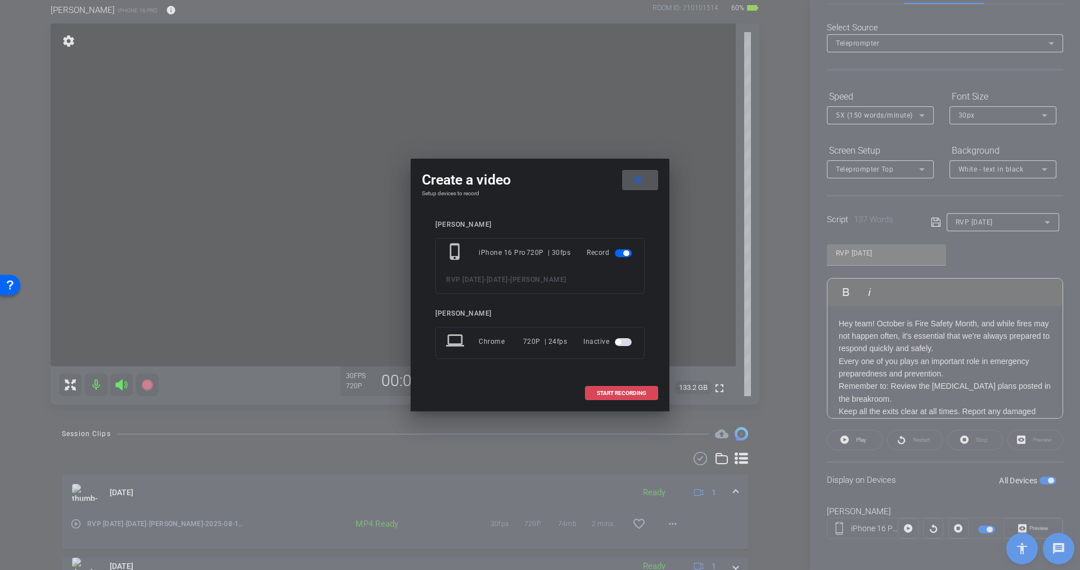
click at [629, 386] on span at bounding box center [622, 393] width 72 height 27
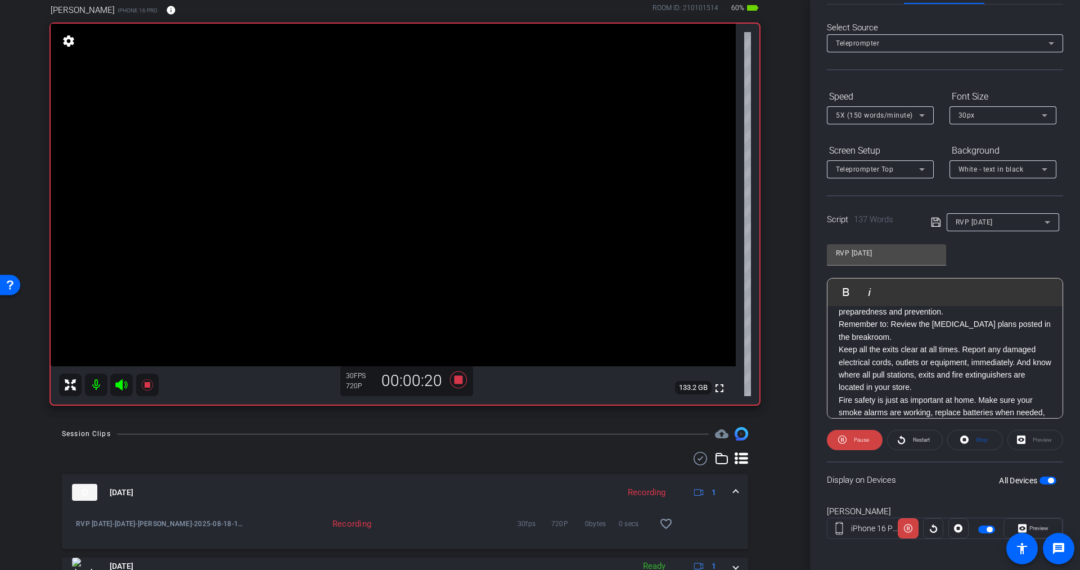
scroll to position [66, 0]
click at [870, 437] on span at bounding box center [855, 439] width 56 height 27
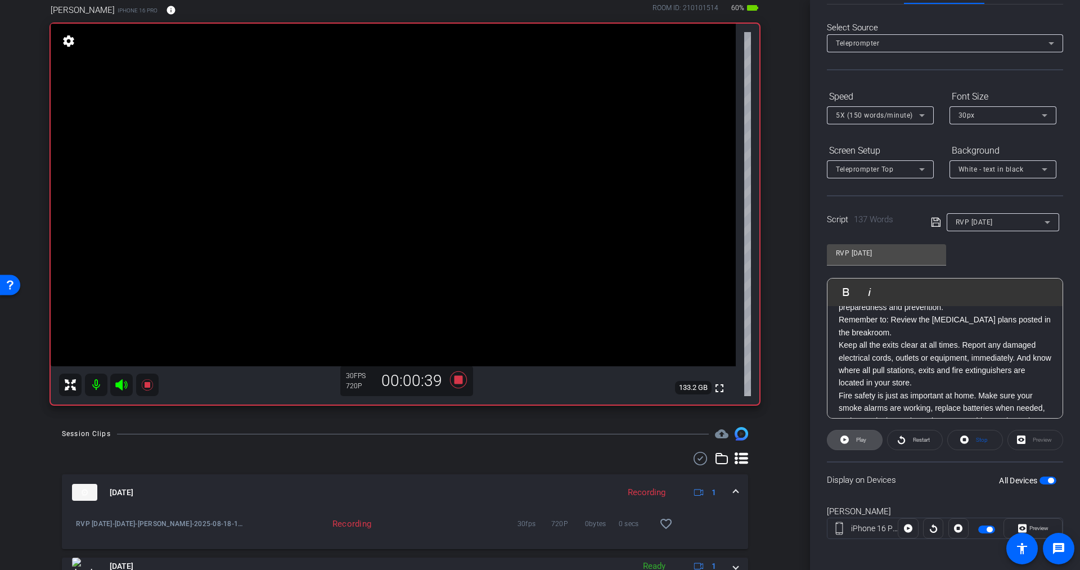
click at [862, 437] on span "Play" at bounding box center [861, 440] width 10 height 6
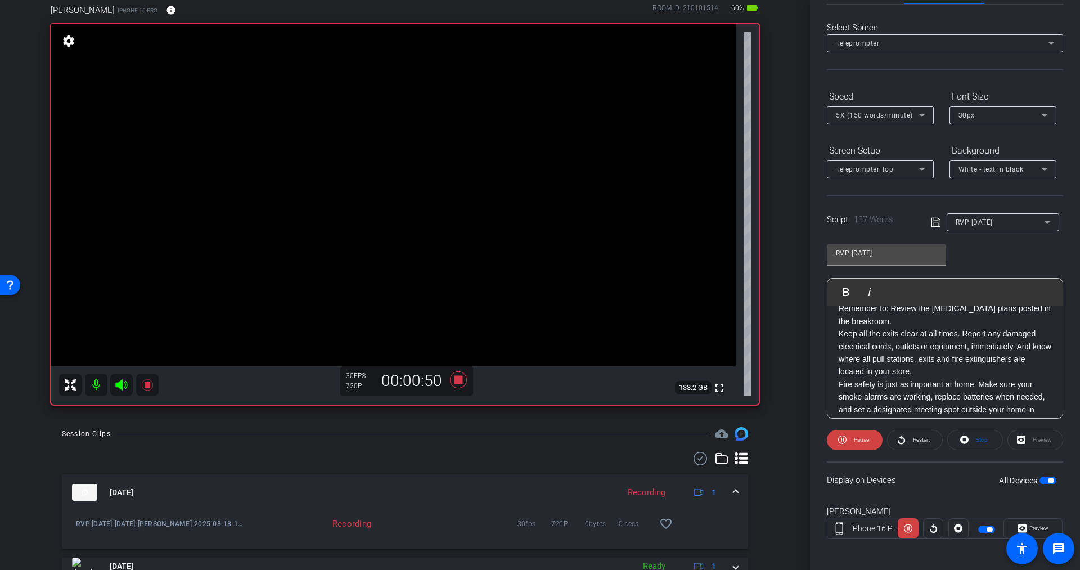
scroll to position [79, 0]
click at [854, 432] on span "Pause" at bounding box center [860, 440] width 18 height 16
click at [456, 384] on icon at bounding box center [458, 380] width 27 height 20
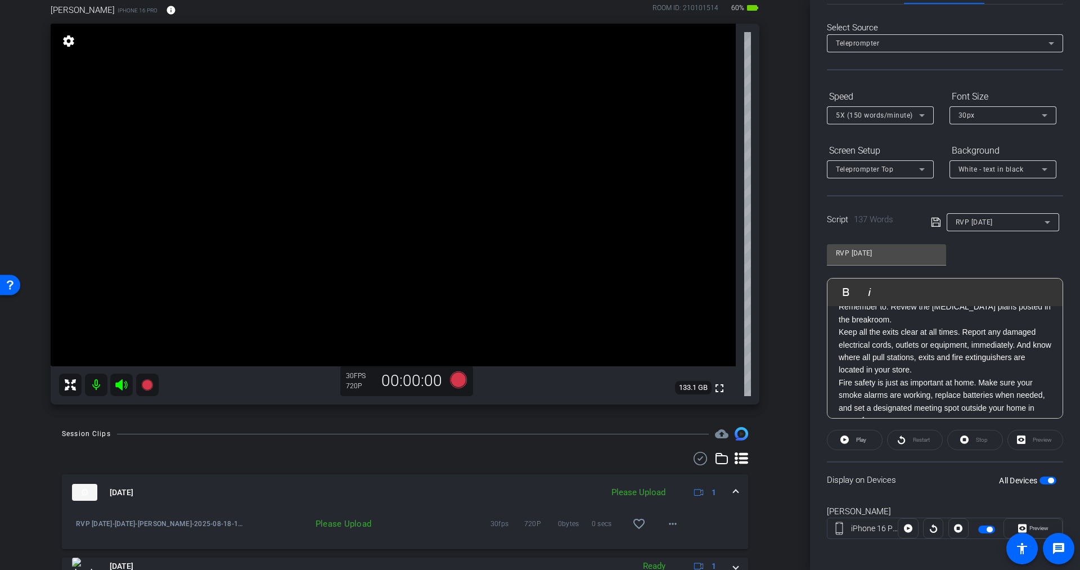
scroll to position [0, 0]
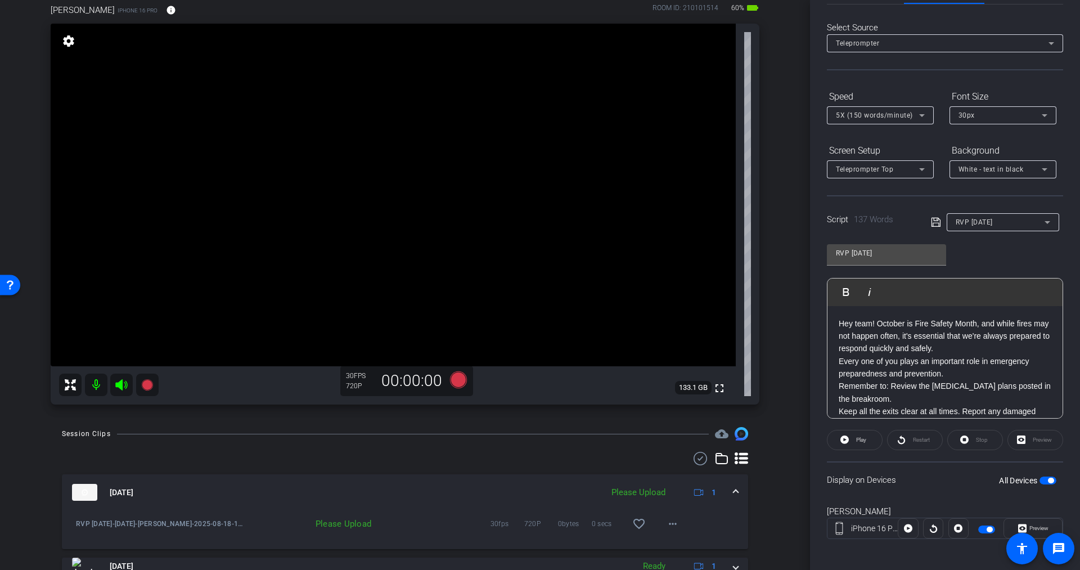
click at [1040, 482] on span "button" at bounding box center [1048, 480] width 17 height 8
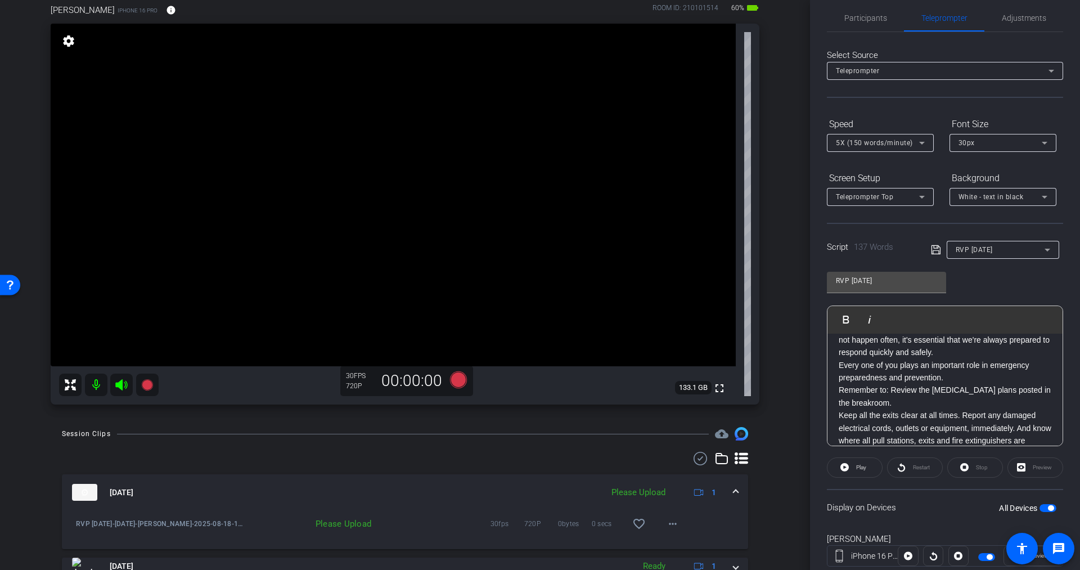
scroll to position [34, 0]
click at [891, 379] on p "Remember to: Review the emergency evacuation plans posted in the breakroom." at bounding box center [945, 385] width 213 height 25
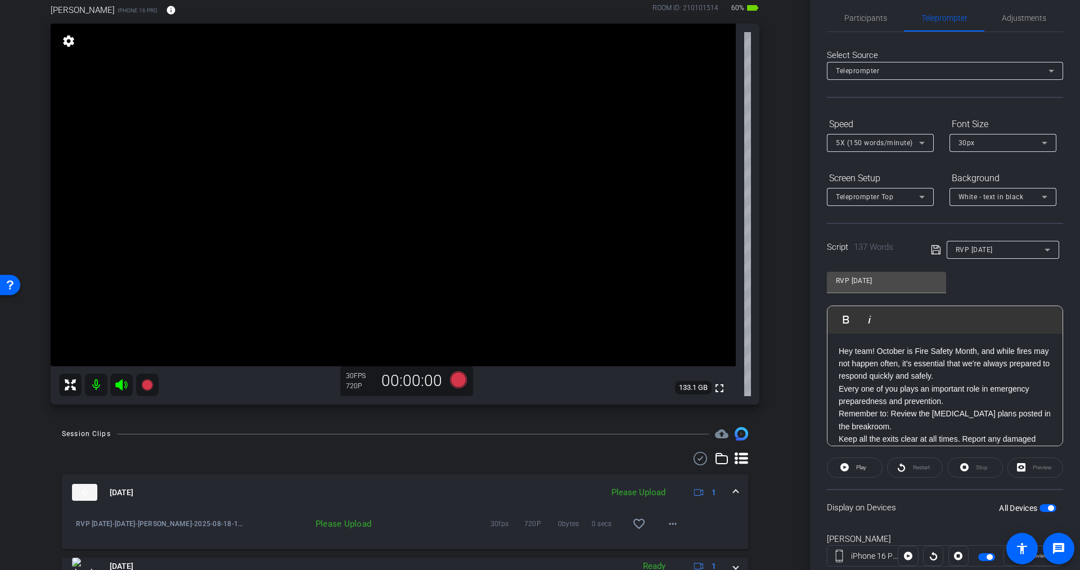
scroll to position [0, 0]
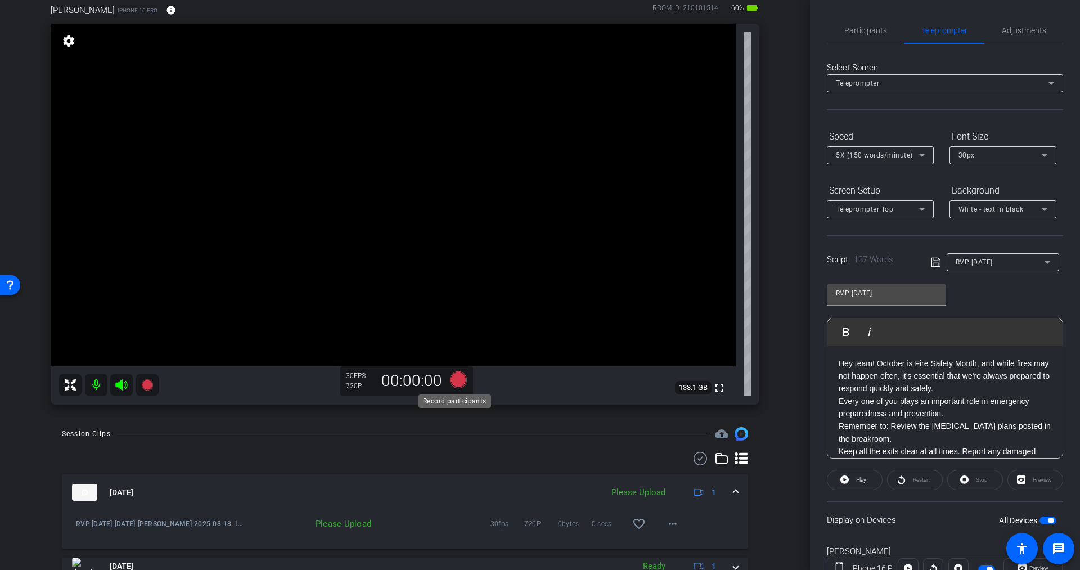
click at [453, 377] on icon at bounding box center [458, 379] width 17 height 17
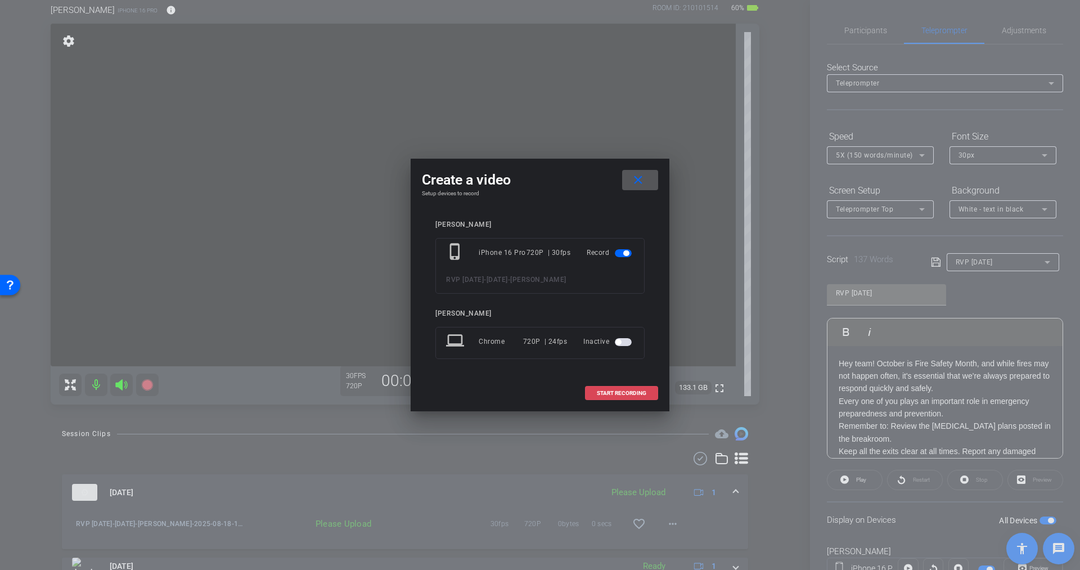
click at [611, 390] on span "START RECORDING" at bounding box center [622, 393] width 50 height 6
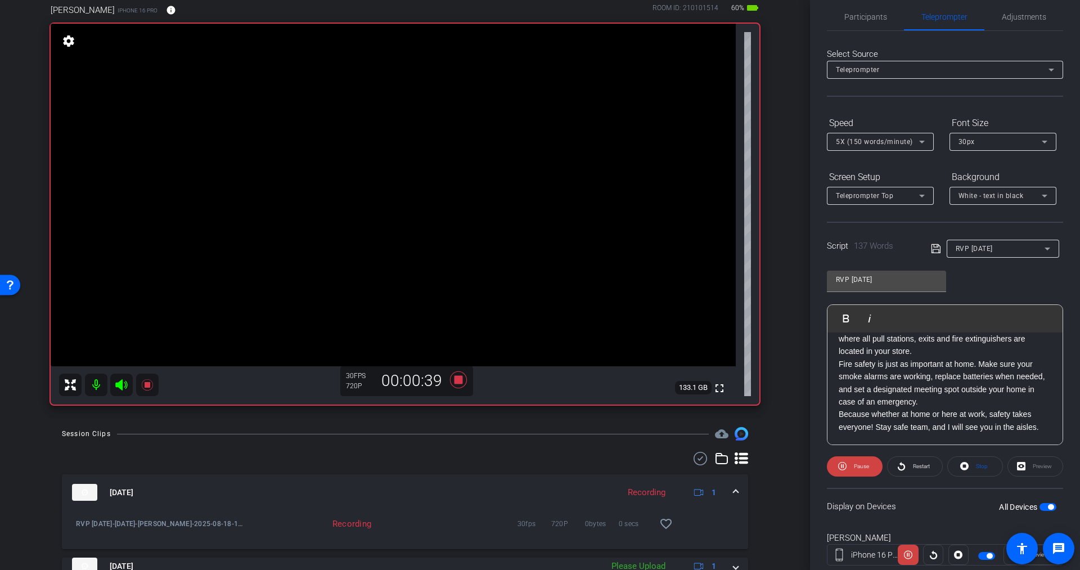
scroll to position [15, 0]
click at [461, 377] on icon at bounding box center [458, 380] width 27 height 20
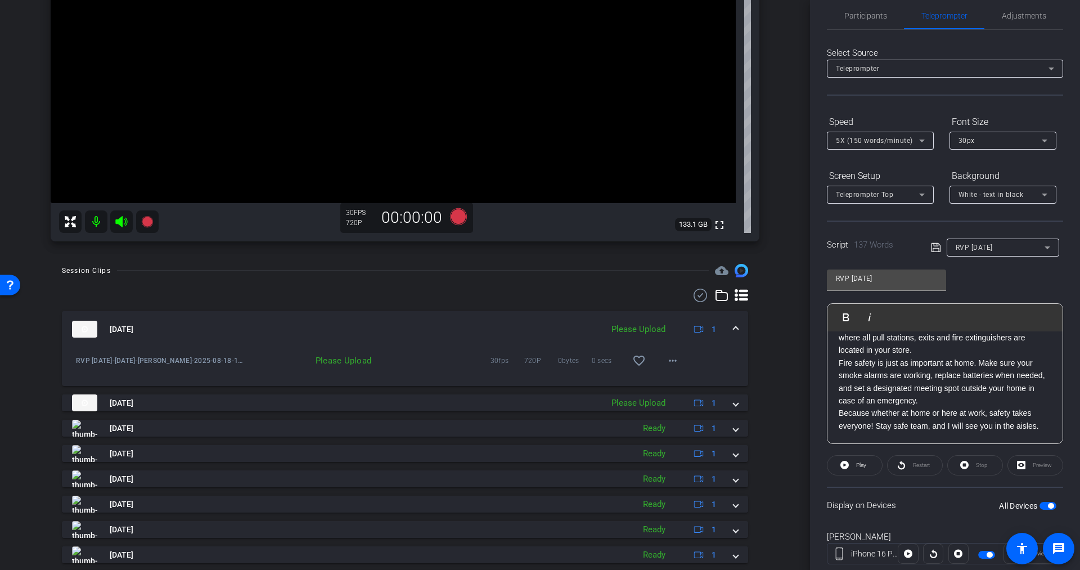
scroll to position [226, 0]
click at [644, 331] on div "Please Upload" at bounding box center [638, 329] width 65 height 13
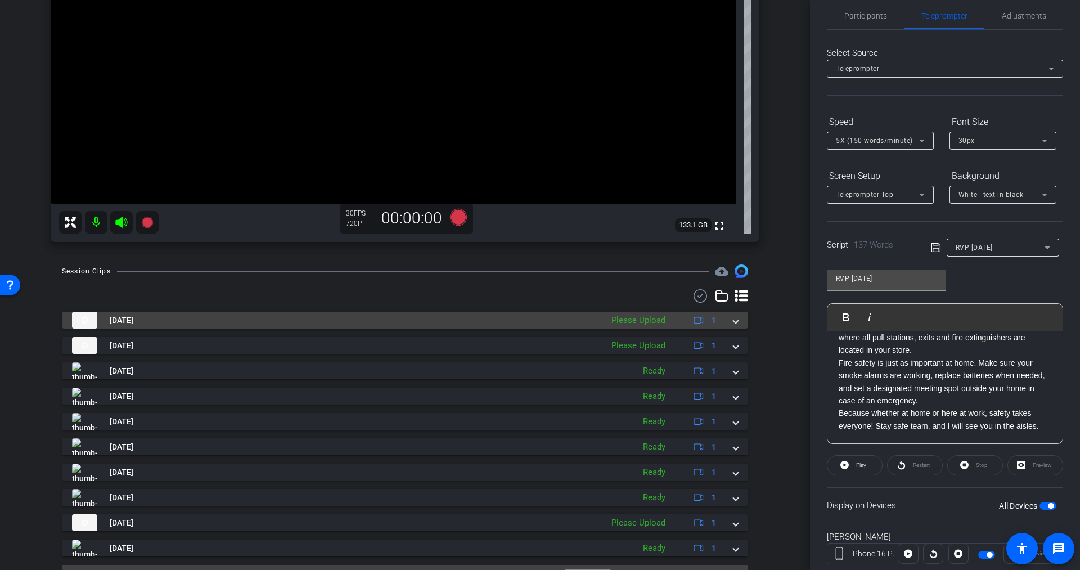
click at [644, 322] on div "Please Upload" at bounding box center [638, 320] width 65 height 13
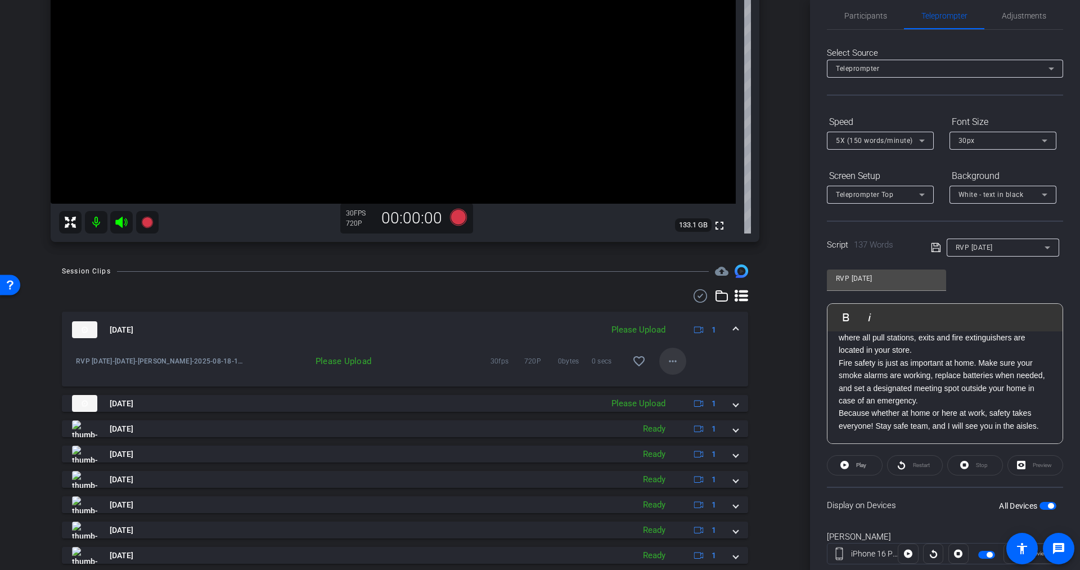
click at [666, 360] on mat-icon "more_horiz" at bounding box center [673, 361] width 14 height 14
click at [669, 384] on span "Upload" at bounding box center [682, 384] width 45 height 14
click at [666, 361] on mat-icon "more_horiz" at bounding box center [673, 361] width 14 height 14
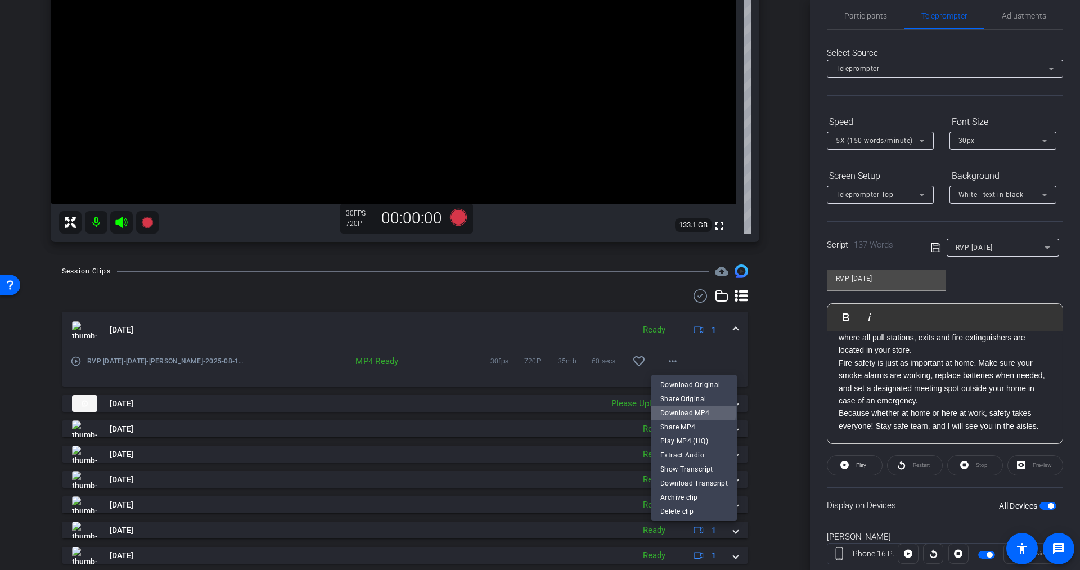
click at [669, 408] on span "Download MP4" at bounding box center [694, 413] width 68 height 14
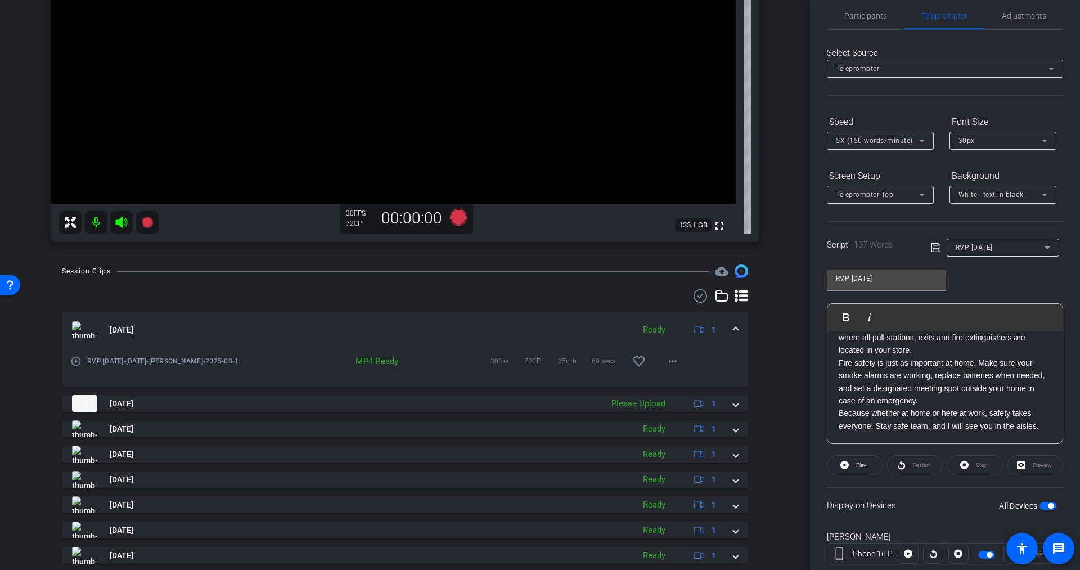
click at [124, 228] on icon at bounding box center [122, 222] width 14 height 14
click at [123, 219] on icon at bounding box center [122, 222] width 14 height 14
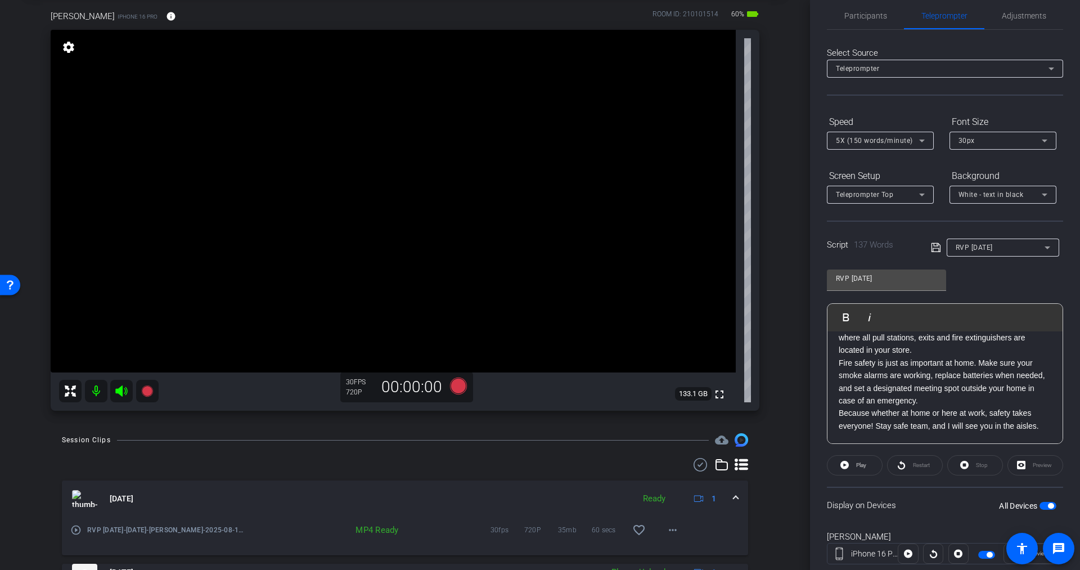
scroll to position [42, 0]
